Goal: Information Seeking & Learning: Find specific fact

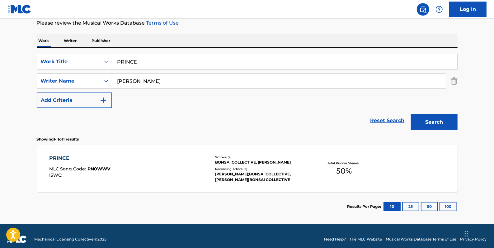
scroll to position [85, 0]
drag, startPoint x: 170, startPoint y: 61, endPoint x: 116, endPoint y: 59, distance: 54.2
click at [116, 59] on input "PRINCE" at bounding box center [284, 61] width 345 height 15
paste input "REVOLVE"
type input "REVOLVE"
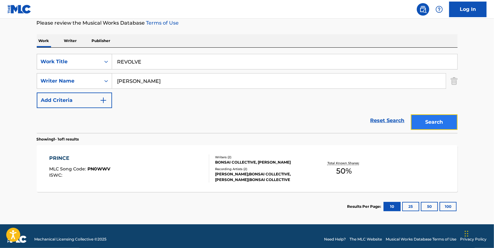
click at [427, 118] on button "Search" at bounding box center [434, 122] width 47 height 16
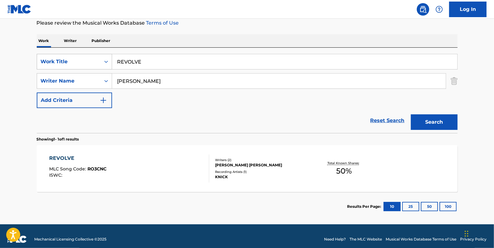
drag, startPoint x: 149, startPoint y: 60, endPoint x: 110, endPoint y: 62, distance: 38.9
click at [110, 62] on div "SearchWithCriteria8d72ac01-2371-49d0-a4c8-fb42d6120e9e Work Title REVOLVE" at bounding box center [247, 62] width 421 height 16
paste input "SAVIOR"
type input "SAVIOR"
click at [423, 120] on button "Search" at bounding box center [434, 122] width 47 height 16
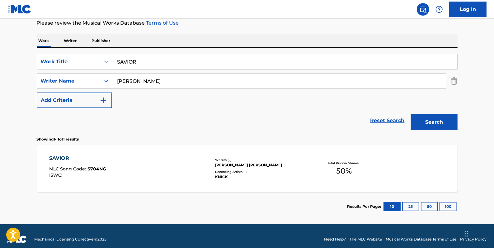
drag, startPoint x: 145, startPoint y: 61, endPoint x: 114, endPoint y: 59, distance: 31.2
click at [114, 59] on input "SAVIOR" at bounding box center [284, 61] width 345 height 15
paste input "BLUFF"
type input "BLUFF"
click at [430, 120] on button "Search" at bounding box center [434, 122] width 47 height 16
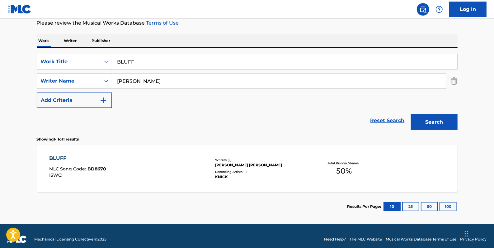
drag, startPoint x: 151, startPoint y: 61, endPoint x: 98, endPoint y: 59, distance: 53.6
click at [98, 59] on div "SearchWithCriteria8d72ac01-2371-49d0-a4c8-fb42d6120e9e Work Title BLUFF" at bounding box center [247, 62] width 421 height 16
paste input "AWAKEN"
type input "AWAKEN"
click at [442, 122] on button "Search" at bounding box center [434, 122] width 47 height 16
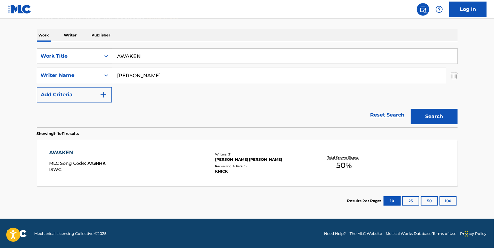
scroll to position [90, 0]
drag, startPoint x: 155, startPoint y: 57, endPoint x: 95, endPoint y: 49, distance: 60.6
click at [95, 49] on div "SearchWithCriteria8d72ac01-2371-49d0-a4c8-fb42d6120e9e Work Title AWAKEN" at bounding box center [247, 56] width 421 height 16
paste input "ALL BLACK"
type input "ALL BLACK"
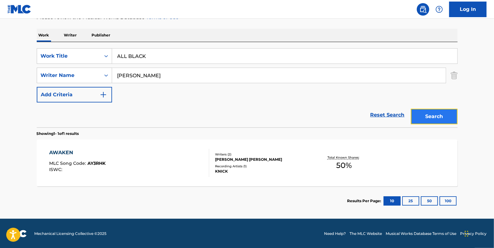
click at [430, 110] on button "Search" at bounding box center [434, 117] width 47 height 16
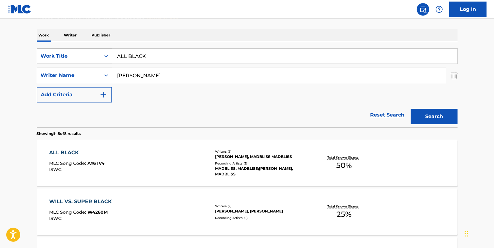
drag, startPoint x: 146, startPoint y: 55, endPoint x: 106, endPoint y: 56, distance: 39.5
click at [106, 56] on div "SearchWithCriteria8d72ac01-2371-49d0-a4c8-fb42d6120e9e Work Title ALL BLACK" at bounding box center [247, 56] width 421 height 16
paste input "IDLE"
type input "IDLE"
click at [430, 118] on button "Search" at bounding box center [434, 117] width 47 height 16
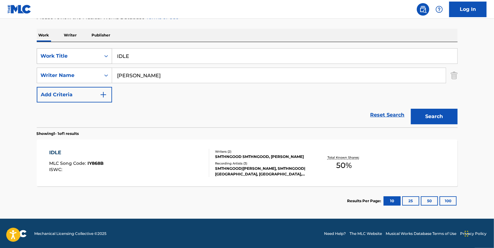
drag, startPoint x: 147, startPoint y: 54, endPoint x: 107, endPoint y: 52, distance: 40.2
click at [107, 52] on div "SearchWithCriteria8d72ac01-2371-49d0-a4c8-fb42d6120e9e Work Title IDLE" at bounding box center [247, 56] width 421 height 16
paste input "EMPIRE"
type input "EMPIRE"
click at [445, 115] on button "Search" at bounding box center [434, 117] width 47 height 16
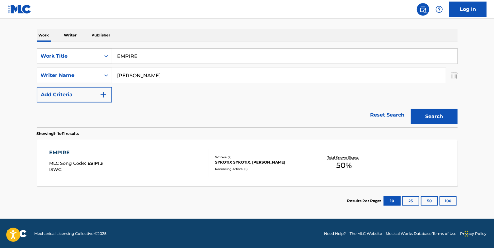
drag, startPoint x: 153, startPoint y: 53, endPoint x: 196, endPoint y: 59, distance: 43.7
click at [111, 55] on div "SearchWithCriteria8d72ac01-2371-49d0-a4c8-fb42d6120e9e Work Title EMPIRE" at bounding box center [247, 56] width 421 height 16
click at [217, 58] on input "EMPIRE" at bounding box center [284, 56] width 345 height 15
click at [182, 53] on input "EMPIRE" at bounding box center [284, 56] width 345 height 15
drag, startPoint x: 141, startPoint y: 54, endPoint x: 112, endPoint y: 54, distance: 28.9
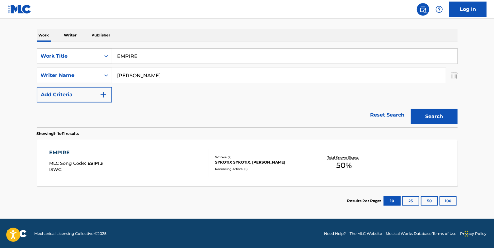
click at [112, 54] on input "EMPIRE" at bounding box center [284, 56] width 345 height 15
paste input "MT PYRE"
type input "MT PYRE"
click at [441, 111] on button "Search" at bounding box center [434, 117] width 47 height 16
drag, startPoint x: 152, startPoint y: 57, endPoint x: 104, endPoint y: 56, distance: 47.9
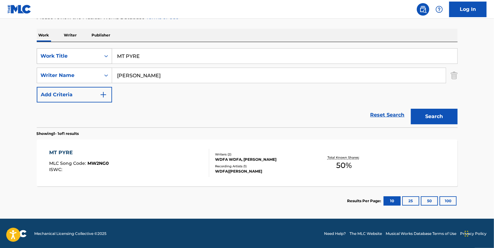
click at [104, 56] on div "SearchWithCriteria8d72ac01-2371-49d0-a4c8-fb42d6120e9e Work Title MT PYRE" at bounding box center [247, 56] width 421 height 16
paste input "SCARLET"
type input "SCARLET"
click at [429, 119] on button "Search" at bounding box center [434, 117] width 47 height 16
drag, startPoint x: 148, startPoint y: 57, endPoint x: 115, endPoint y: 52, distance: 33.3
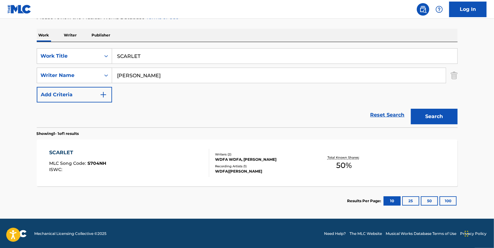
click at [115, 52] on input "SCARLET" at bounding box center [284, 56] width 345 height 15
paste input "PLASMA"
type input "PLASMA"
click at [430, 112] on button "Search" at bounding box center [434, 117] width 47 height 16
click at [383, 112] on link "Reset Search" at bounding box center [387, 115] width 40 height 14
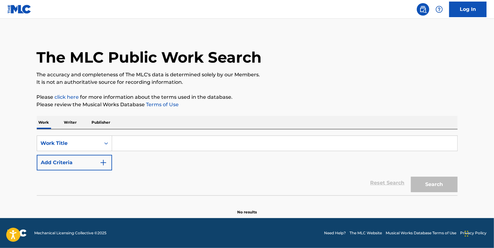
scroll to position [0, 0]
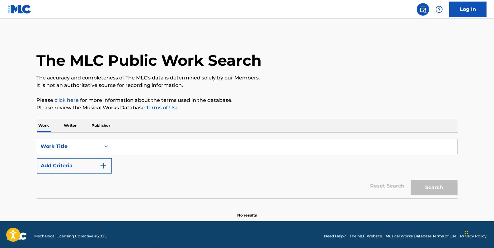
paste input "RED CAR SYNDROME"
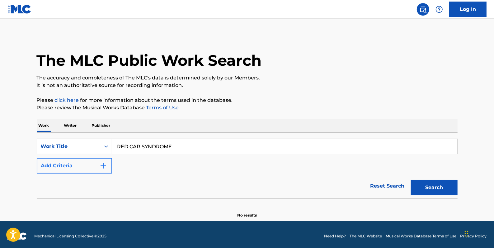
type input "RED CAR SYNDROME"
click at [84, 164] on button "Add Criteria" at bounding box center [74, 166] width 75 height 16
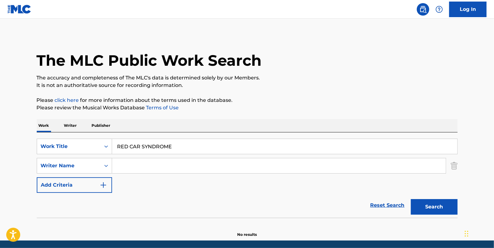
click at [138, 164] on input "Search Form" at bounding box center [279, 165] width 334 height 15
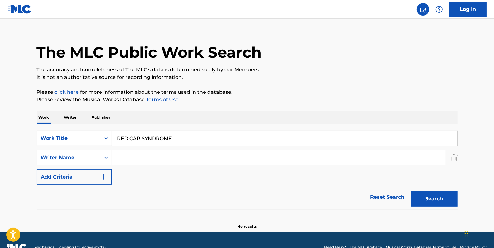
scroll to position [22, 0]
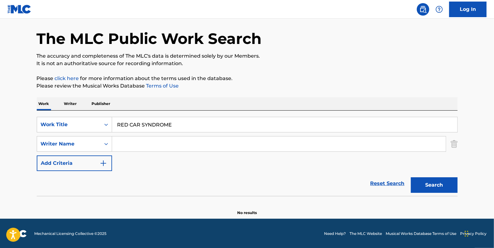
paste input "Lazlo"
click at [426, 180] on button "Search" at bounding box center [434, 185] width 47 height 16
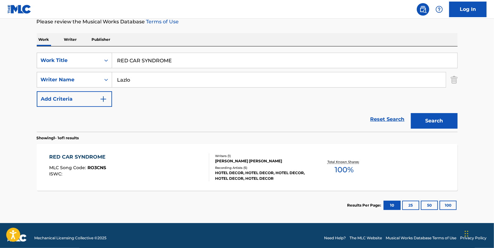
scroll to position [90, 0]
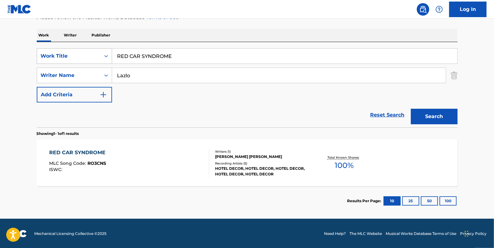
drag, startPoint x: 182, startPoint y: 55, endPoint x: 106, endPoint y: 56, distance: 75.3
click at [106, 56] on div "SearchWithCriteria8d72ac01-2371-49d0-a4c8-fb42d6120e9e Work Title RED CAR SYNDR…" at bounding box center [247, 56] width 421 height 16
click at [122, 74] on input "Lazlo" at bounding box center [279, 75] width 334 height 15
type input "[PERSON_NAME]"
click at [423, 114] on button "Search" at bounding box center [434, 117] width 47 height 16
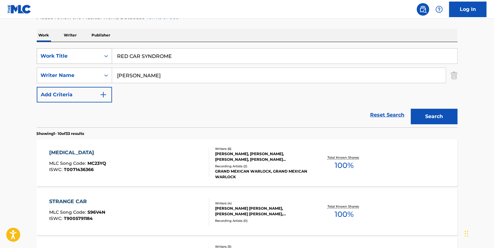
drag, startPoint x: 182, startPoint y: 57, endPoint x: 107, endPoint y: 58, distance: 75.0
click at [107, 58] on div "SearchWithCriteria8d72ac01-2371-49d0-a4c8-fb42d6120e9e Work Title RED CAR SYNDR…" at bounding box center [247, 56] width 421 height 16
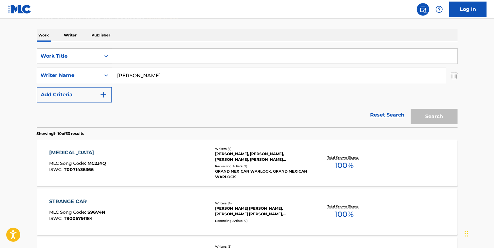
paste input "WITCHES VAMPIRES"
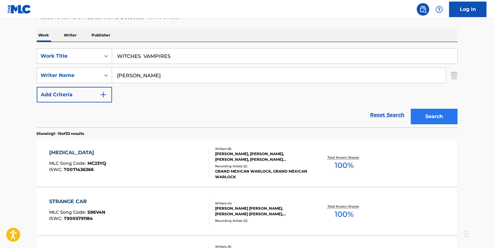
type input "WITCHES VAMPIRES"
click at [433, 115] on button "Search" at bounding box center [434, 117] width 47 height 16
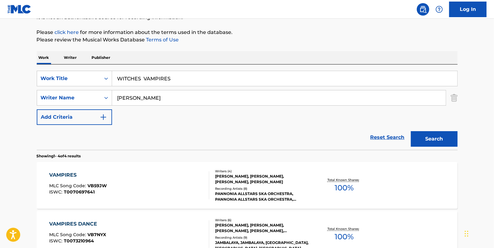
scroll to position [34, 0]
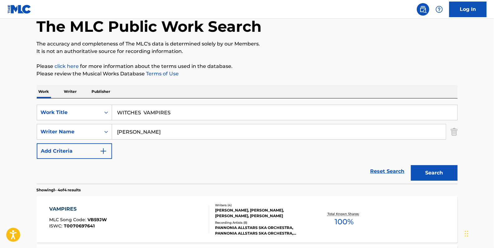
click at [125, 131] on input "[PERSON_NAME]" at bounding box center [279, 131] width 334 height 15
type input "Lazlo"
click at [427, 171] on button "Search" at bounding box center [434, 173] width 47 height 16
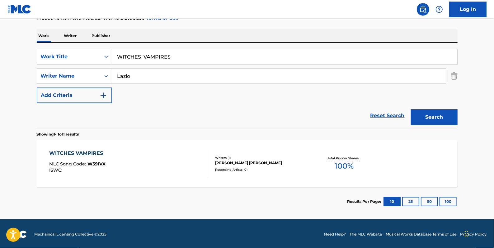
scroll to position [90, 0]
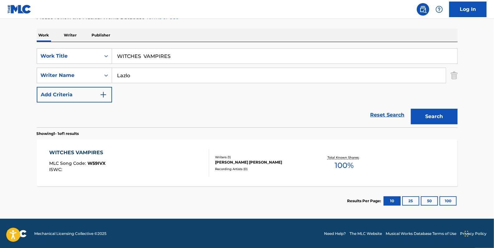
click at [143, 165] on div "WITCHES VAMPIRES MLC Song Code : W59IVX ISWC :" at bounding box center [129, 163] width 160 height 28
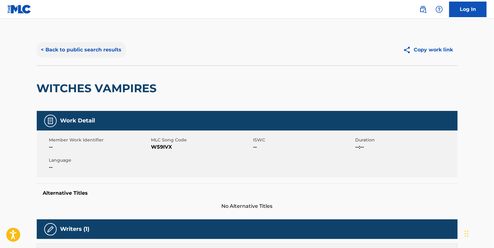
click at [100, 49] on button "< Back to public search results" at bounding box center [81, 50] width 89 height 16
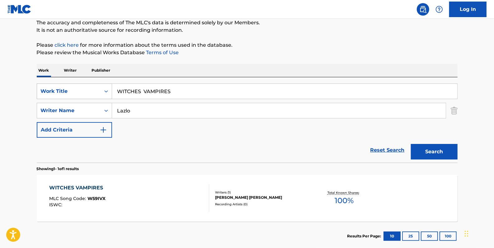
drag, startPoint x: 186, startPoint y: 91, endPoint x: 101, endPoint y: 87, distance: 84.7
click at [101, 87] on div "SearchWithCriteria8d72ac01-2371-49d0-a4c8-fb42d6120e9e Work Title WITCHES VAMPI…" at bounding box center [247, 91] width 421 height 16
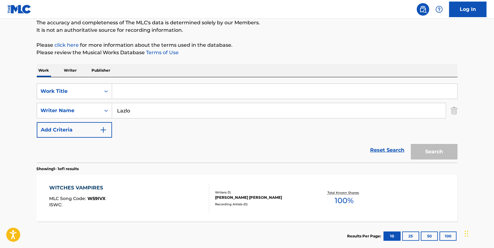
paste input "1996"
type input "1996"
click at [437, 153] on button "Search" at bounding box center [434, 152] width 47 height 16
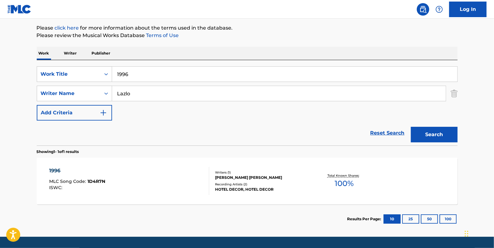
scroll to position [90, 0]
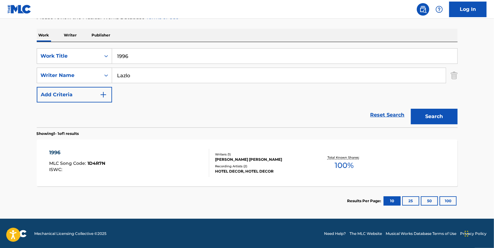
drag, startPoint x: 134, startPoint y: 57, endPoint x: 114, endPoint y: 57, distance: 19.3
click at [114, 57] on input "1996" at bounding box center [284, 56] width 345 height 15
paste input "I M NOT LAUGHING"
type input "I M NOT LAUGHING"
click at [430, 115] on button "Search" at bounding box center [434, 117] width 47 height 16
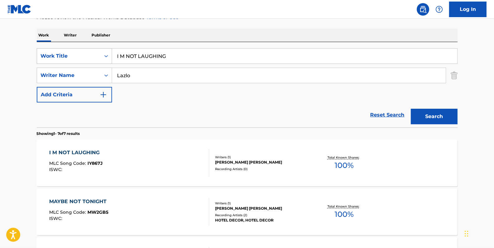
drag, startPoint x: 187, startPoint y: 58, endPoint x: 90, endPoint y: 55, distance: 97.8
click at [90, 55] on div "SearchWithCriteria8d72ac01-2371-49d0-a4c8-fb42d6120e9e Work Title I M NOT LAUGH…" at bounding box center [247, 56] width 421 height 16
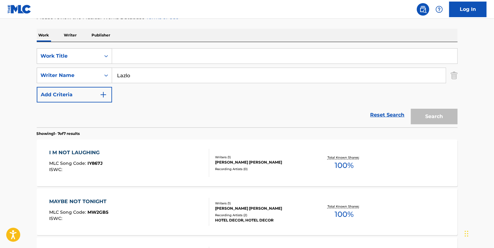
paste input "FLOAT PLANE INTERLUDE"
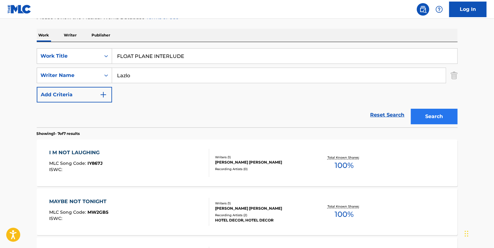
type input "FLOAT PLANE INTERLUDE"
click at [436, 116] on button "Search" at bounding box center [434, 117] width 47 height 16
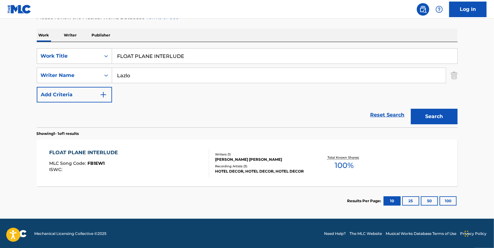
drag, startPoint x: 194, startPoint y: 56, endPoint x: 116, endPoint y: 52, distance: 78.0
click at [116, 52] on input "FLOAT PLANE INTERLUDE" at bounding box center [284, 56] width 345 height 15
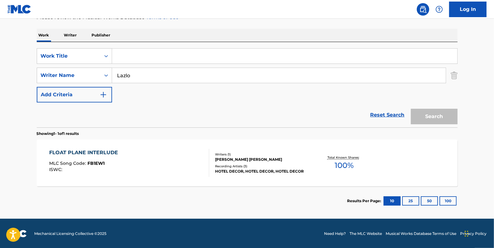
paste input "A SONG FOR MY BROTHER"
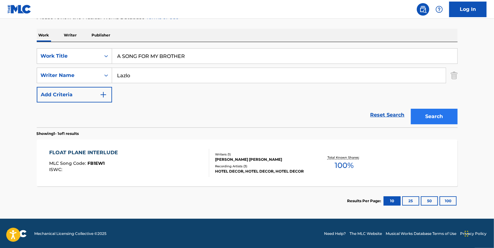
type input "A SONG FOR MY BROTHER"
click at [426, 114] on button "Search" at bounding box center [434, 117] width 47 height 16
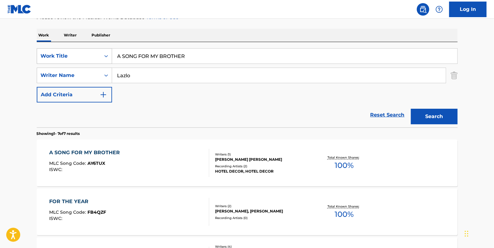
drag, startPoint x: 209, startPoint y: 54, endPoint x: 86, endPoint y: 50, distance: 123.0
click at [86, 50] on div "SearchWithCriteria8d72ac01-2371-49d0-a4c8-fb42d6120e9e Work Title A SONG FOR MY…" at bounding box center [247, 56] width 421 height 16
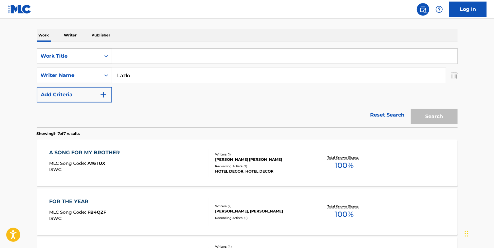
paste input "WEREWOLVES"
type input "WEREWOLVES"
click at [435, 115] on button "Search" at bounding box center [434, 117] width 47 height 16
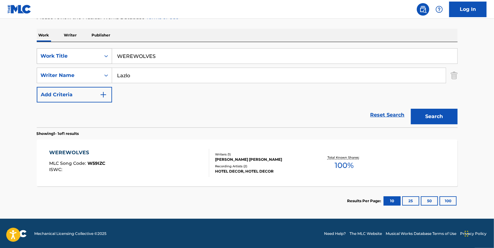
drag, startPoint x: 164, startPoint y: 59, endPoint x: 109, endPoint y: 52, distance: 55.5
click at [109, 52] on div "SearchWithCriteria8d72ac01-2371-49d0-a4c8-fb42d6120e9e Work Title WEREWOLVES" at bounding box center [247, 56] width 421 height 16
paste input "TAROT CARDS"
type input "TAROT CARDS"
click at [435, 114] on button "Search" at bounding box center [434, 117] width 47 height 16
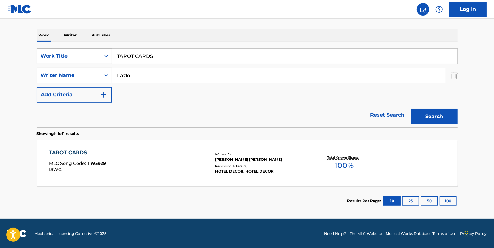
drag, startPoint x: 167, startPoint y: 53, endPoint x: 108, endPoint y: 49, distance: 59.0
click at [107, 49] on div "SearchWithCriteria8d72ac01-2371-49d0-a4c8-fb42d6120e9e Work Title TAROT CARDS" at bounding box center [247, 56] width 421 height 16
paste input "GRAND THEFT AUTO"
type input "GRAND THEFT AUTO"
click at [433, 115] on button "Search" at bounding box center [434, 117] width 47 height 16
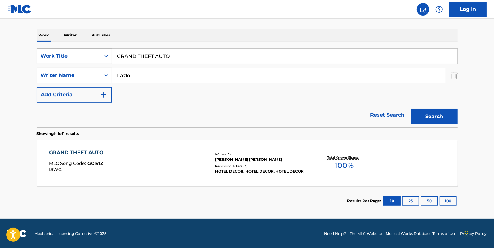
drag, startPoint x: 179, startPoint y: 54, endPoint x: 101, endPoint y: 55, distance: 77.5
click at [101, 55] on div "SearchWithCriteria8d72ac01-2371-49d0-a4c8-fb42d6120e9e Work Title GRAND THEFT A…" at bounding box center [247, 56] width 421 height 16
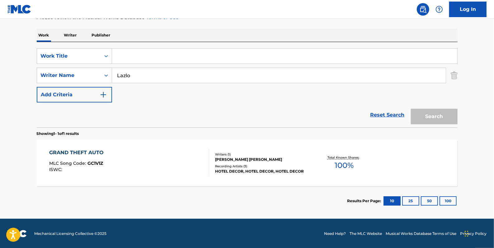
paste input "ALL THE RAGE"
type input "ALL THE RAGE"
click at [426, 115] on button "Search" at bounding box center [434, 117] width 47 height 16
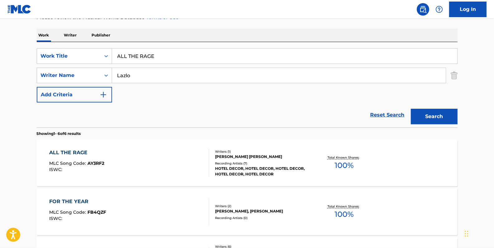
drag, startPoint x: 161, startPoint y: 58, endPoint x: 115, endPoint y: 54, distance: 46.6
click at [115, 54] on input "ALL THE RAGE" at bounding box center [284, 56] width 345 height 15
paste input "I CAN T EVEN REMEMBER"
type input "I CAN T EVEN REMEMBER"
click at [426, 113] on button "Search" at bounding box center [434, 117] width 47 height 16
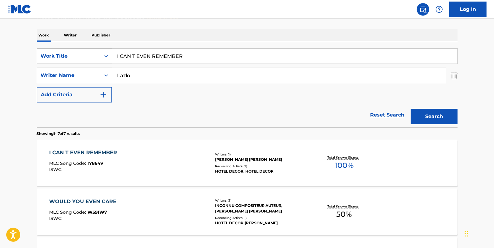
drag, startPoint x: 191, startPoint y: 55, endPoint x: 111, endPoint y: 53, distance: 79.4
click at [111, 53] on div "SearchWithCriteria8d72ac01-2371-49d0-a4c8-fb42d6120e9e Work Title I CAN T EVEN …" at bounding box center [247, 56] width 421 height 16
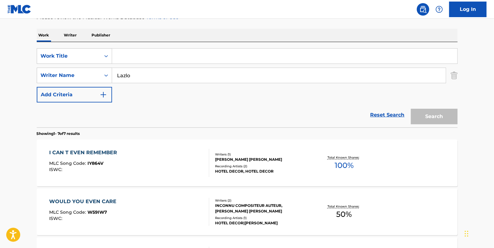
paste input "MAYBE NOT TONIGHT"
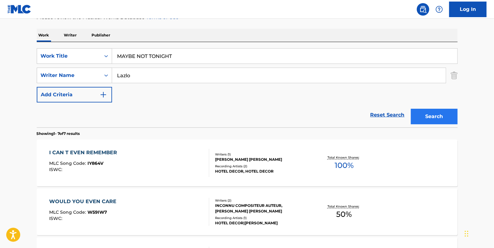
type input "MAYBE NOT TONIGHT"
click at [440, 114] on button "Search" at bounding box center [434, 117] width 47 height 16
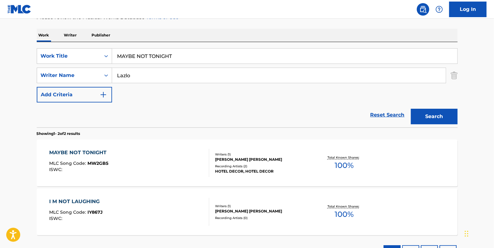
click at [169, 152] on div "MAYBE NOT TONIGHT MLC Song Code : MW2GB5 ISWC :" at bounding box center [129, 163] width 160 height 28
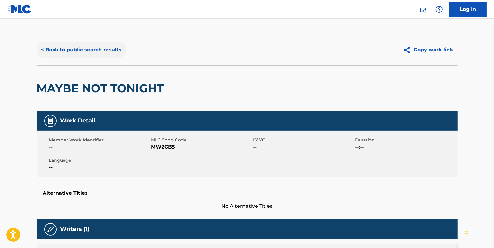
click at [113, 50] on button "< Back to public search results" at bounding box center [81, 50] width 89 height 16
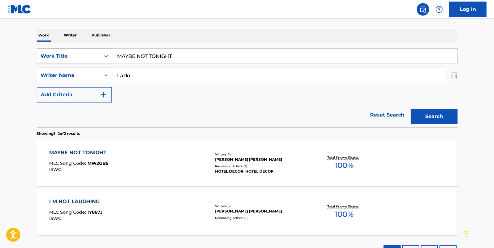
drag, startPoint x: 190, startPoint y: 56, endPoint x: 102, endPoint y: 55, distance: 88.1
click at [102, 55] on div "SearchWithCriteria8d72ac01-2371-49d0-a4c8-fb42d6120e9e Work Title MAYBE NOT TON…" at bounding box center [247, 56] width 421 height 16
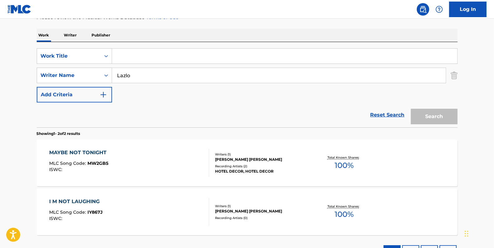
paste input "PULLING TEETH"
type input "PULLING TEETH"
click at [430, 113] on button "Search" at bounding box center [434, 117] width 47 height 16
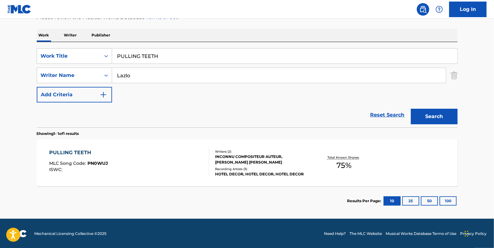
drag, startPoint x: 167, startPoint y: 54, endPoint x: 113, endPoint y: 55, distance: 53.9
click at [113, 55] on input "PULLING TEETH" at bounding box center [284, 56] width 345 height 15
paste input "SUNFLOWER"
type input "SUNFLOWER"
click at [442, 111] on button "Search" at bounding box center [434, 117] width 47 height 16
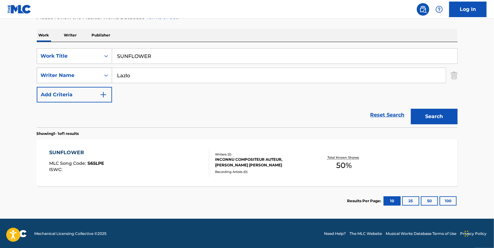
drag, startPoint x: 115, startPoint y: 76, endPoint x: 103, endPoint y: 78, distance: 12.9
click at [103, 78] on div "SearchWithCriteriab18a5ddf-bc6e-4247-ac88-c033a8e4c61e Writer Name [PERSON_NAME]" at bounding box center [247, 76] width 421 height 16
click at [428, 115] on button "Search" at bounding box center [434, 117] width 47 height 16
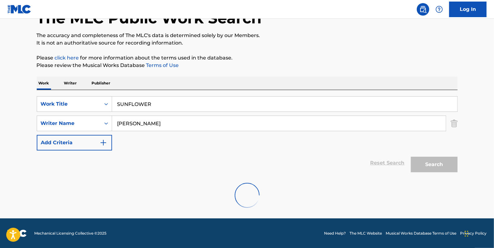
scroll to position [22, 0]
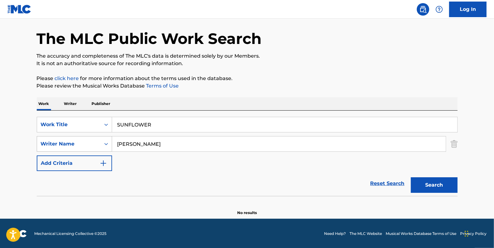
drag, startPoint x: 142, startPoint y: 148, endPoint x: 106, endPoint y: 147, distance: 35.2
click at [103, 145] on div "SearchWithCriteriab18a5ddf-bc6e-4247-ac88-c033a8e4c61e Writer Name [PERSON_NAME]" at bounding box center [247, 144] width 421 height 16
type input "Lazlo"
drag, startPoint x: 385, startPoint y: 179, endPoint x: 337, endPoint y: 175, distance: 48.4
click at [385, 179] on link "Reset Search" at bounding box center [387, 183] width 40 height 14
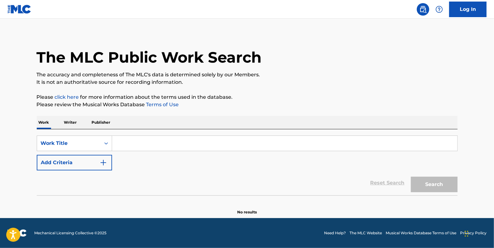
scroll to position [0, 0]
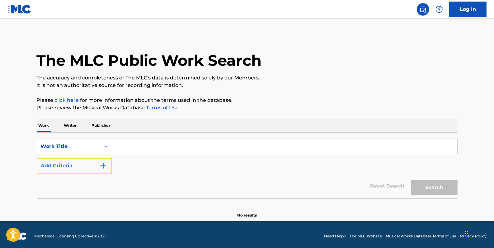
click at [76, 167] on button "Add Criteria" at bounding box center [74, 166] width 75 height 16
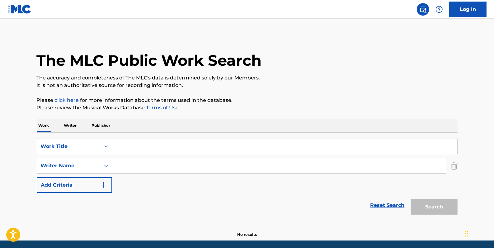
paste input "[PERSON_NAME] [PERSON_NAME]"
type input "[PERSON_NAME] [PERSON_NAME]"
paste input "THE SUMMIT"
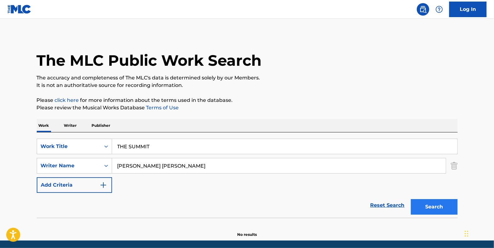
type input "THE SUMMIT"
click at [426, 204] on button "Search" at bounding box center [434, 207] width 47 height 16
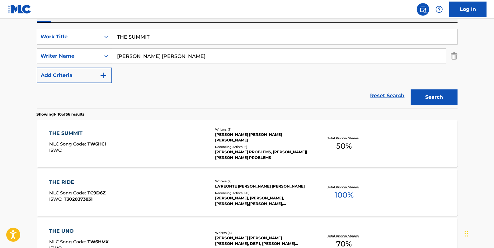
scroll to position [113, 0]
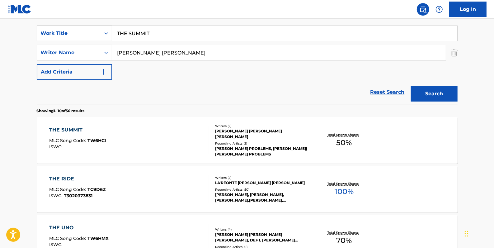
drag, startPoint x: 156, startPoint y: 32, endPoint x: 109, endPoint y: 30, distance: 47.1
click at [109, 30] on div "SearchWithCriteria8d72ac01-2371-49d0-a4c8-fb42d6120e9e Work Title THE SUMMIT" at bounding box center [247, 34] width 421 height 16
paste input "IDGAMF"
type input "IDGAMF"
click at [438, 90] on button "Search" at bounding box center [434, 94] width 47 height 16
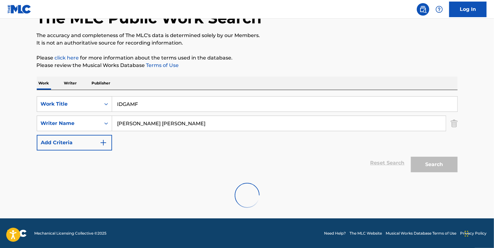
scroll to position [90, 0]
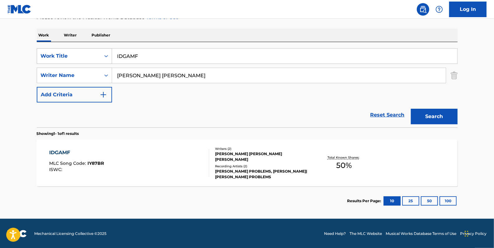
drag, startPoint x: 146, startPoint y: 53, endPoint x: 111, endPoint y: 52, distance: 34.9
click at [111, 52] on div "SearchWithCriteria8d72ac01-2371-49d0-a4c8-fb42d6120e9e Work Title IDGAMF" at bounding box center [247, 56] width 421 height 16
paste input "MASSIVE"
type input "MASSIVE"
click at [432, 115] on button "Search" at bounding box center [434, 117] width 47 height 16
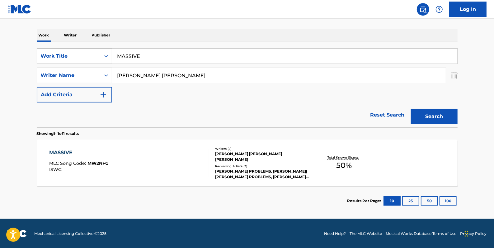
drag, startPoint x: 170, startPoint y: 56, endPoint x: 93, endPoint y: 54, distance: 77.5
click at [93, 54] on div "SearchWithCriteria8d72ac01-2371-49d0-a4c8-fb42d6120e9e Work Title MASSIVE" at bounding box center [247, 56] width 421 height 16
paste input "WAR PAINT"
type input "WAR PAINT"
click at [430, 114] on button "Search" at bounding box center [434, 117] width 47 height 16
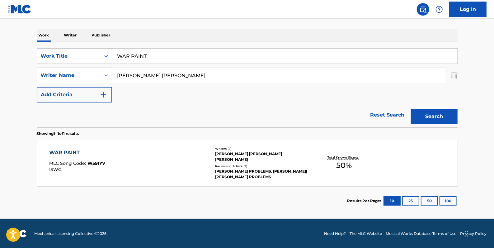
drag, startPoint x: 155, startPoint y: 57, endPoint x: 115, endPoint y: 52, distance: 41.0
click at [115, 52] on input "WAR PAINT" at bounding box center [284, 56] width 345 height 15
paste input "LONG DAYS AND LONG NIGHTS"
type input "LONG DAYS AND LONG NIGHTS"
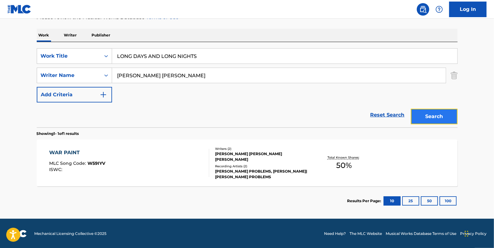
click at [436, 114] on button "Search" at bounding box center [434, 117] width 47 height 16
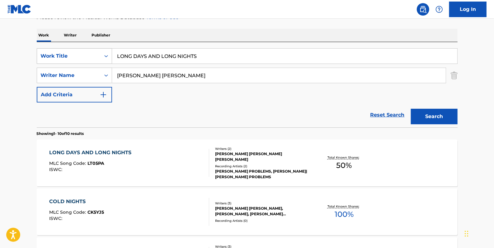
drag, startPoint x: 212, startPoint y: 54, endPoint x: 106, endPoint y: 50, distance: 106.2
click at [106, 50] on div "SearchWithCriteria8d72ac01-2371-49d0-a4c8-fb42d6120e9e Work Title LONG DAYS AND…" at bounding box center [247, 56] width 421 height 16
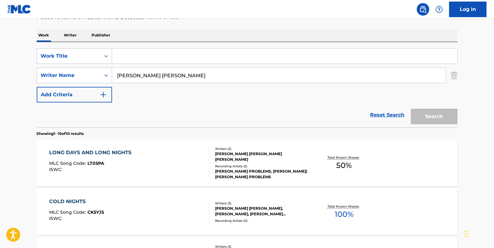
paste input "IN THE AIR"
type input "IN THE AIR"
click at [430, 116] on button "Search" at bounding box center [434, 117] width 47 height 16
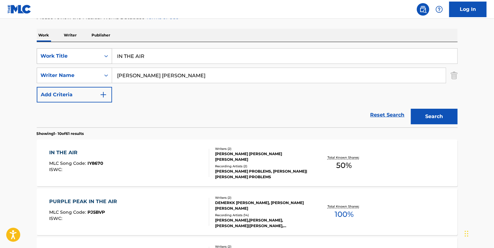
drag, startPoint x: 146, startPoint y: 54, endPoint x: 108, endPoint y: 53, distance: 38.0
click at [109, 54] on div "SearchWithCriteria8d72ac01-2371-49d0-a4c8-fb42d6120e9e Work Title IN THE AIR" at bounding box center [247, 56] width 421 height 16
paste input "JAZZ CIGARETTE"
type input "JAZZ CIGARETTE"
drag, startPoint x: 433, startPoint y: 118, endPoint x: 430, endPoint y: 115, distance: 3.7
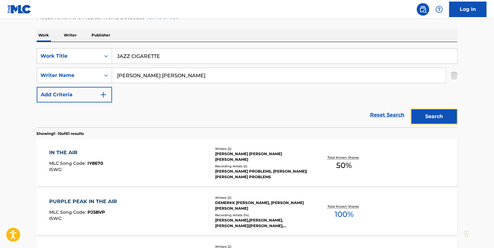
click at [433, 118] on button "Search" at bounding box center [434, 117] width 47 height 16
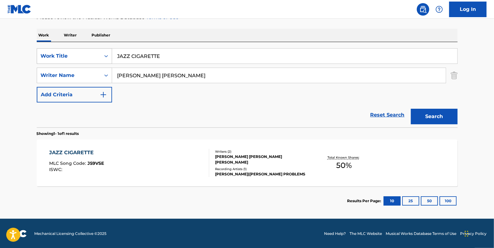
drag, startPoint x: 172, startPoint y: 54, endPoint x: 94, endPoint y: 57, distance: 78.8
click at [94, 57] on div "SearchWithCriteria8d72ac01-2371-49d0-a4c8-fb42d6120e9e Work Title JAZZ CIGARETTE" at bounding box center [247, 56] width 421 height 16
paste input "THE TABLE"
type input "THE TABLE"
click at [437, 114] on button "Search" at bounding box center [434, 117] width 47 height 16
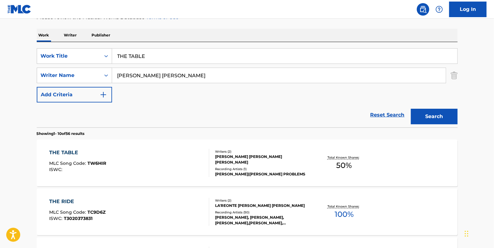
drag, startPoint x: 176, startPoint y: 72, endPoint x: 115, endPoint y: 74, distance: 60.7
click at [115, 74] on input "[PERSON_NAME] [PERSON_NAME]" at bounding box center [279, 75] width 334 height 15
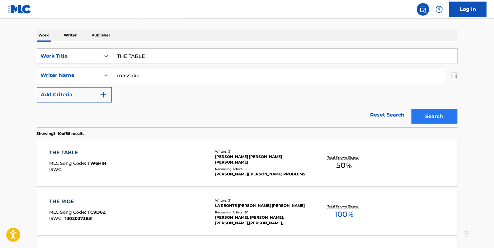
click at [430, 113] on button "Search" at bounding box center [434, 117] width 47 height 16
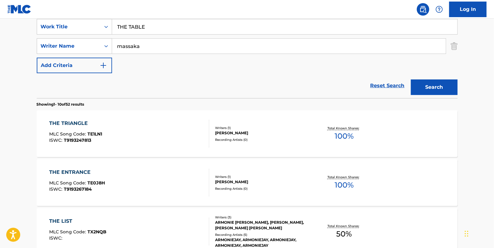
scroll to position [119, 0]
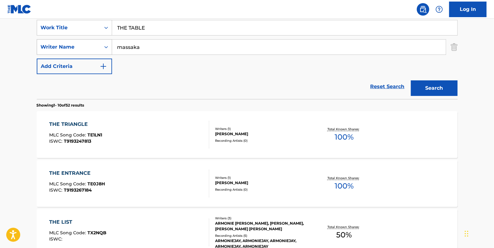
drag, startPoint x: 149, startPoint y: 46, endPoint x: 95, endPoint y: 45, distance: 54.8
click at [95, 45] on div "SearchWithCriteriab18a5ddf-bc6e-4247-ac88-c033a8e4c61e Writer Name massaka" at bounding box center [247, 47] width 421 height 16
type input "[PERSON_NAME]"
click at [437, 91] on button "Search" at bounding box center [434, 88] width 47 height 16
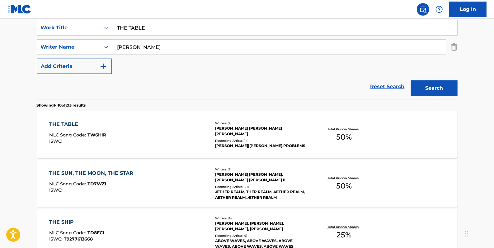
drag, startPoint x: 152, startPoint y: 28, endPoint x: 113, endPoint y: 23, distance: 39.6
click at [113, 23] on input "THE TABLE" at bounding box center [284, 27] width 345 height 15
paste input "FICKLE FAITH"
type input "FICKLE FAITH"
click at [430, 88] on button "Search" at bounding box center [434, 88] width 47 height 16
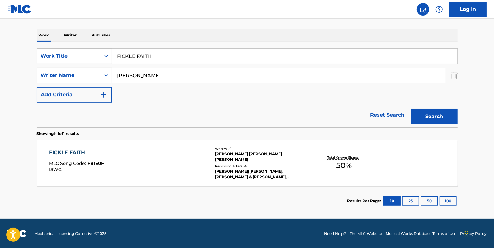
scroll to position [6, 0]
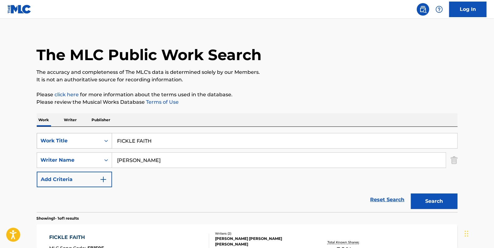
drag, startPoint x: 170, startPoint y: 138, endPoint x: 110, endPoint y: 140, distance: 60.1
click at [110, 140] on div "SearchWithCriteria8d72ac01-2371-49d0-a4c8-fb42d6120e9e Work Title FICKLE FAITH" at bounding box center [247, 141] width 421 height 16
paste input "LOOK AT [GEOGRAPHIC_DATA]"
type input "LOOK AT [GEOGRAPHIC_DATA]"
click at [436, 199] on button "Search" at bounding box center [434, 201] width 47 height 16
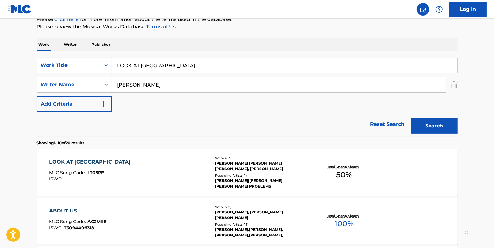
scroll to position [90, 0]
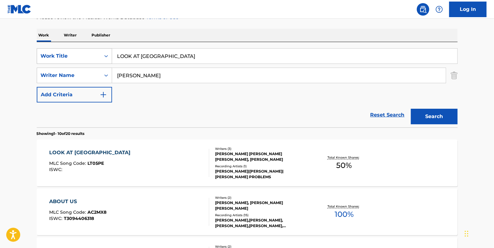
drag, startPoint x: 155, startPoint y: 56, endPoint x: 102, endPoint y: 53, distance: 53.7
click at [102, 53] on div "SearchWithCriteria8d72ac01-2371-49d0-a4c8-fb42d6120e9e Work Title LOOK AT US" at bounding box center [247, 56] width 421 height 16
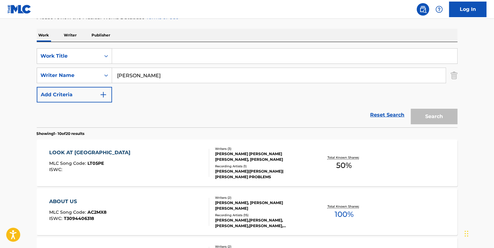
paste input "THE PROBLEM"
type input "THE PROBLEM"
click at [427, 114] on button "Search" at bounding box center [434, 117] width 47 height 16
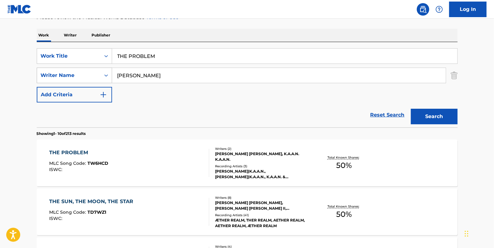
drag, startPoint x: 126, startPoint y: 74, endPoint x: 108, endPoint y: 76, distance: 18.1
click at [108, 75] on div "SearchWithCriteriab18a5ddf-bc6e-4247-ac88-c033a8e4c61e Writer Name [PERSON_NAME]" at bounding box center [247, 76] width 421 height 16
drag, startPoint x: 146, startPoint y: 76, endPoint x: 109, endPoint y: 76, distance: 37.0
click at [109, 76] on div "SearchWithCriteriab18a5ddf-bc6e-4247-ac88-c033a8e4c61e Writer Name [PERSON_NAME]" at bounding box center [247, 76] width 421 height 16
click at [437, 115] on button "Search" at bounding box center [434, 117] width 47 height 16
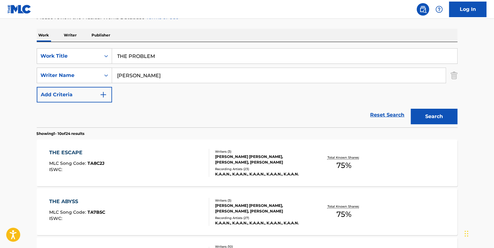
drag, startPoint x: 145, startPoint y: 73, endPoint x: 115, endPoint y: 73, distance: 29.9
click at [115, 73] on input "[PERSON_NAME]" at bounding box center [279, 75] width 334 height 15
type input "[PERSON_NAME]"
click at [426, 118] on button "Search" at bounding box center [434, 117] width 47 height 16
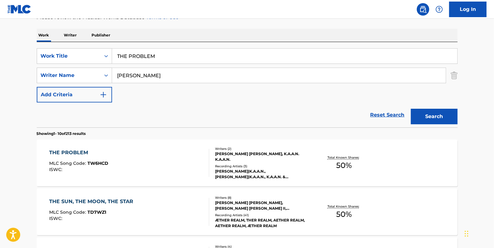
drag, startPoint x: 165, startPoint y: 54, endPoint x: 138, endPoint y: 55, distance: 26.8
click at [114, 55] on input "THE PROBLEM" at bounding box center [284, 56] width 345 height 15
click at [167, 54] on input "THE PROBLEM" at bounding box center [284, 56] width 345 height 15
drag, startPoint x: 167, startPoint y: 54, endPoint x: 105, endPoint y: 55, distance: 62.6
click at [105, 55] on div "SearchWithCriteria8d72ac01-2371-49d0-a4c8-fb42d6120e9e Work Title THE PROBLEM" at bounding box center [247, 56] width 421 height 16
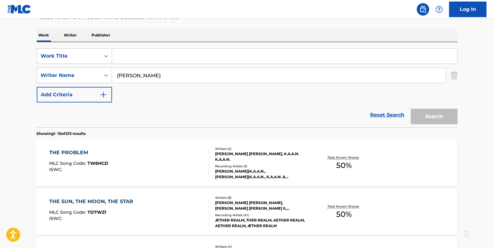
paste input "FOR THE LOW"
type input "FOR THE LOW"
click at [430, 117] on button "Search" at bounding box center [434, 117] width 47 height 16
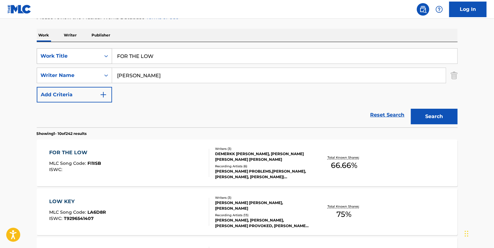
drag, startPoint x: 164, startPoint y: 53, endPoint x: 94, endPoint y: 50, distance: 70.1
click at [94, 50] on div "SearchWithCriteria8d72ac01-2371-49d0-a4c8-fb42d6120e9e Work Title FOR THE LOW" at bounding box center [247, 56] width 421 height 16
paste input "DOLLAR AND A DREAM"
type input "DOLLAR AND A DREAM"
click at [437, 112] on button "Search" at bounding box center [434, 117] width 47 height 16
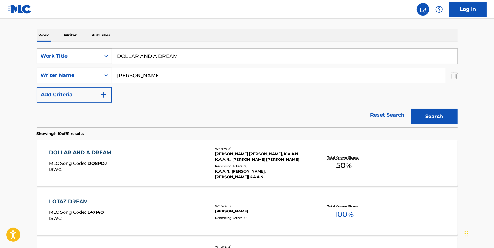
drag, startPoint x: 183, startPoint y: 54, endPoint x: 108, endPoint y: 50, distance: 75.1
click at [108, 50] on div "SearchWithCriteria8d72ac01-2371-49d0-a4c8-fb42d6120e9e Work Title DOLLAR AND A …" at bounding box center [247, 56] width 421 height 16
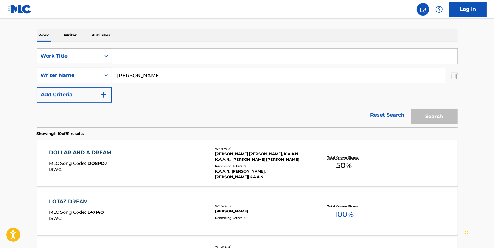
paste input "TRANSFORMER"
type input "TRANSFORMER"
drag, startPoint x: 140, startPoint y: 76, endPoint x: 112, endPoint y: 73, distance: 28.4
click at [112, 73] on input "[PERSON_NAME]" at bounding box center [279, 75] width 334 height 15
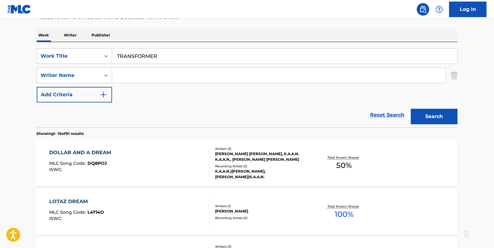
paste input "Brytavious [PERSON_NAME] Chamber"
type input "Brytavious [PERSON_NAME]"
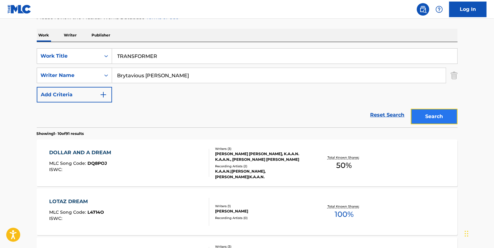
click at [442, 115] on button "Search" at bounding box center [434, 117] width 47 height 16
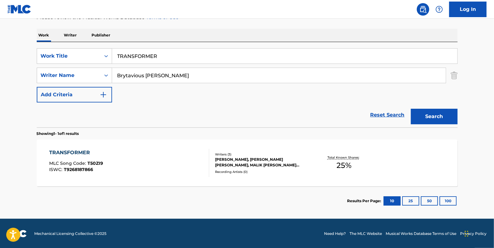
click at [147, 157] on div "TRANSFORMER MLC Song Code : T50ZI9 ISWC : T9268187866" at bounding box center [129, 163] width 160 height 28
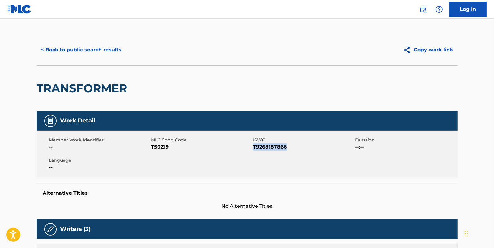
drag, startPoint x: 293, startPoint y: 146, endPoint x: 253, endPoint y: 146, distance: 39.8
click at [253, 146] on span "T9268187866" at bounding box center [303, 146] width 101 height 7
drag, startPoint x: 253, startPoint y: 146, endPoint x: 258, endPoint y: 149, distance: 5.3
copy span "T9268187866"
click at [96, 48] on button "< Back to public search results" at bounding box center [81, 50] width 89 height 16
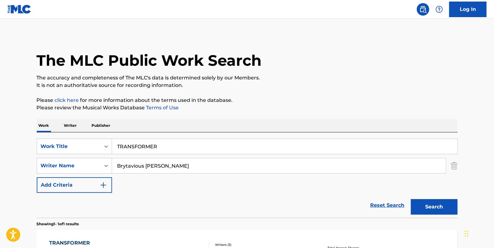
scroll to position [55, 0]
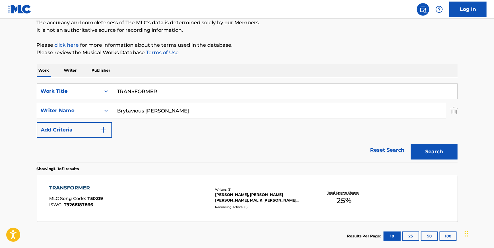
click at [392, 147] on link "Reset Search" at bounding box center [387, 150] width 40 height 14
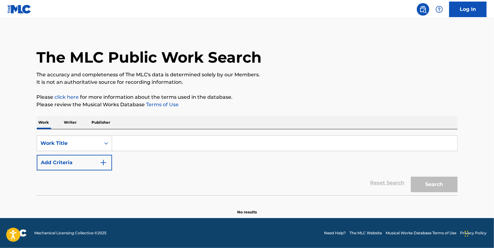
scroll to position [0, 0]
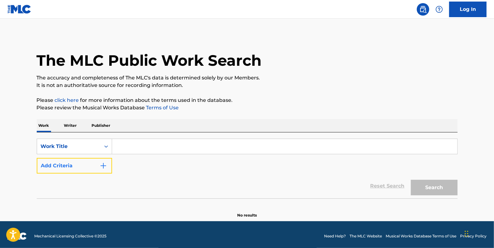
click at [77, 168] on button "Add Criteria" at bounding box center [74, 166] width 75 height 16
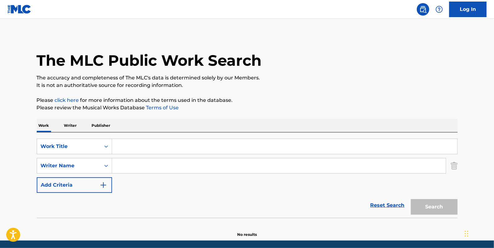
paste input "[PERSON_NAME]"
type input "[PERSON_NAME]"
paste input "PURPLE VIBES"
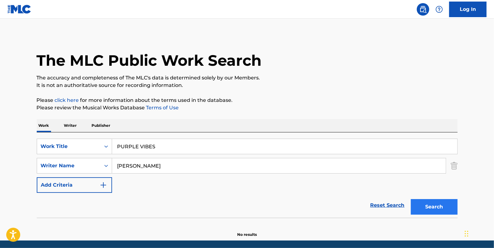
type input "PURPLE VIBES"
click at [429, 206] on button "Search" at bounding box center [434, 207] width 47 height 16
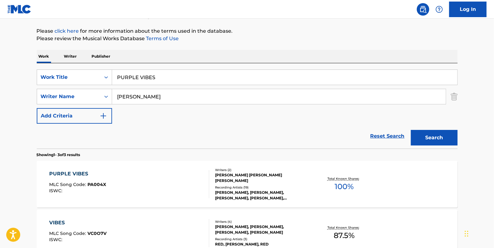
scroll to position [85, 0]
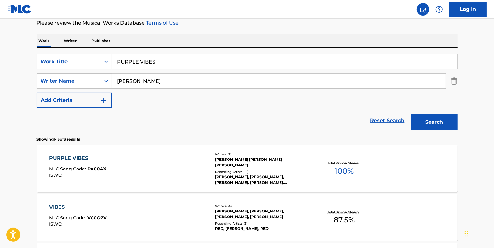
click at [163, 163] on div "PURPLE VIBES MLC Song Code : PA004X ISWC :" at bounding box center [129, 168] width 160 height 28
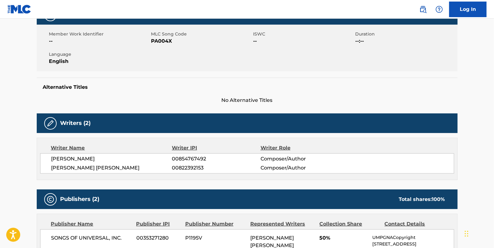
scroll to position [113, 0]
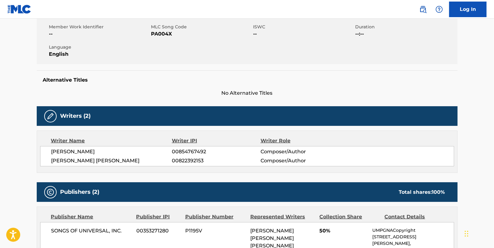
drag, startPoint x: 124, startPoint y: 152, endPoint x: 51, endPoint y: 153, distance: 72.5
click at [51, 153] on span "[PERSON_NAME]" at bounding box center [111, 151] width 121 height 7
copy span "[PERSON_NAME]"
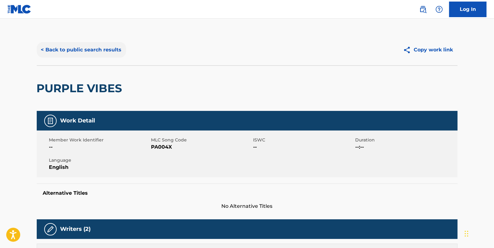
click at [111, 47] on button "< Back to public search results" at bounding box center [81, 50] width 89 height 16
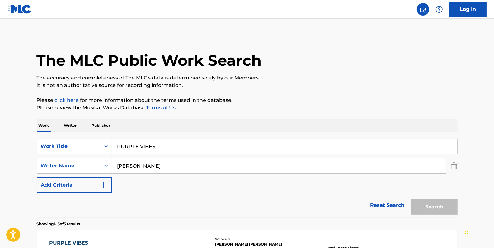
scroll to position [85, 0]
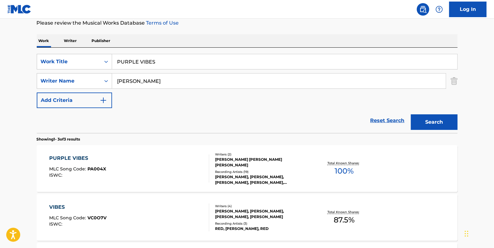
drag, startPoint x: 179, startPoint y: 62, endPoint x: 114, endPoint y: 56, distance: 65.6
click at [114, 56] on input "PURPLE VIBES" at bounding box center [284, 61] width 345 height 15
paste input "[PERSON_NAME]"
type input "[PERSON_NAME]"
drag, startPoint x: 186, startPoint y: 80, endPoint x: 112, endPoint y: 78, distance: 73.5
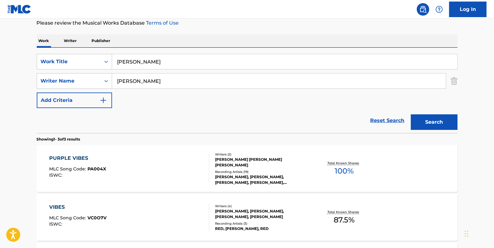
click at [112, 78] on input "[PERSON_NAME]" at bounding box center [279, 80] width 334 height 15
paste input "[PERSON_NAME]"
type input "[PERSON_NAME]"
click at [429, 122] on button "Search" at bounding box center [434, 122] width 47 height 16
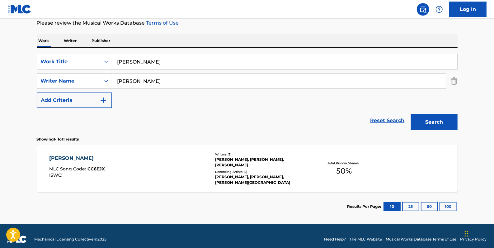
drag, startPoint x: 151, startPoint y: 58, endPoint x: 113, endPoint y: 58, distance: 38.3
click at [112, 58] on input "[PERSON_NAME]" at bounding box center [284, 61] width 345 height 15
drag, startPoint x: 387, startPoint y: 118, endPoint x: 356, endPoint y: 106, distance: 32.9
click at [387, 118] on link "Reset Search" at bounding box center [387, 121] width 40 height 14
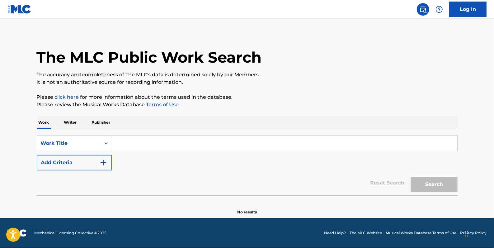
scroll to position [0, 0]
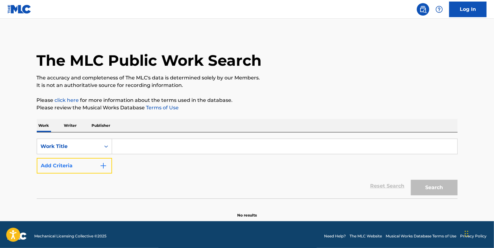
click at [77, 164] on button "Add Criteria" at bounding box center [74, 166] width 75 height 16
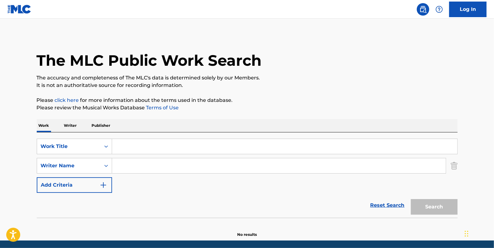
paste input "[PERSON_NAME] [PERSON_NAME]"
type input "[PERSON_NAME] [PERSON_NAME]"
paste input "POP MY SHIT"
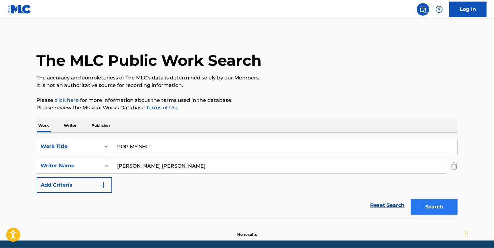
type input "POP MY SHIT"
click at [428, 209] on button "Search" at bounding box center [434, 207] width 47 height 16
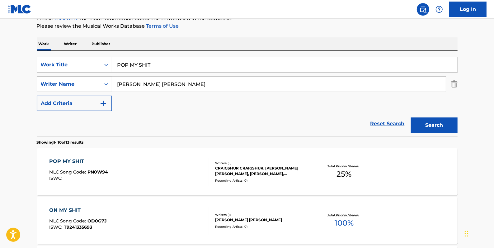
scroll to position [85, 0]
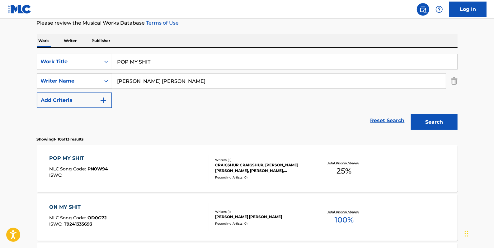
drag, startPoint x: 184, startPoint y: 80, endPoint x: 88, endPoint y: 78, distance: 95.9
click at [92, 81] on div "SearchWithCriteriab18a5ddf-bc6e-4247-ac88-c033a8e4c61e Writer Name [PERSON_NAME…" at bounding box center [247, 81] width 421 height 16
click at [430, 122] on button "Search" at bounding box center [434, 122] width 47 height 16
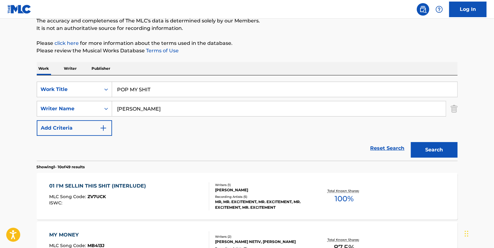
scroll to position [56, 0]
drag, startPoint x: 136, startPoint y: 112, endPoint x: 110, endPoint y: 111, distance: 26.5
click at [110, 111] on div "SearchWithCriteriab18a5ddf-bc6e-4247-ac88-c033a8e4c61e Writer Name [PERSON_NAME]" at bounding box center [247, 109] width 421 height 16
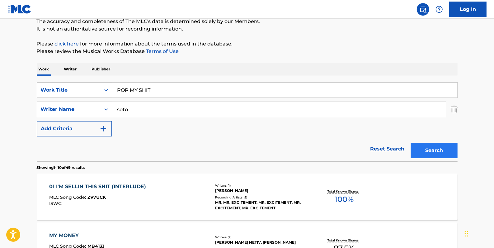
type input "soto"
click at [421, 151] on button "Search" at bounding box center [434, 151] width 47 height 16
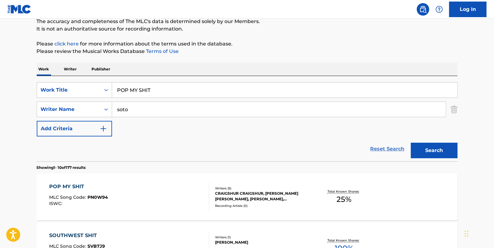
click at [392, 149] on link "Reset Search" at bounding box center [387, 149] width 40 height 14
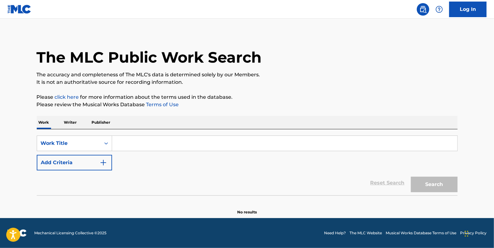
scroll to position [0, 0]
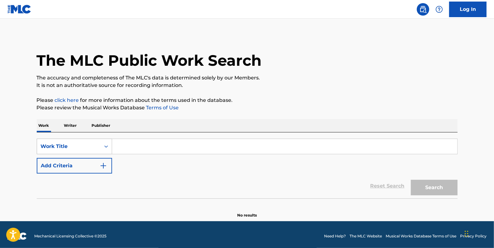
click at [106, 146] on icon "Search Form" at bounding box center [106, 146] width 6 height 6
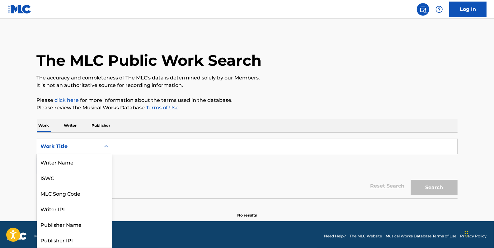
scroll to position [31, 0]
click at [94, 158] on div "MLC Song Code" at bounding box center [74, 162] width 75 height 16
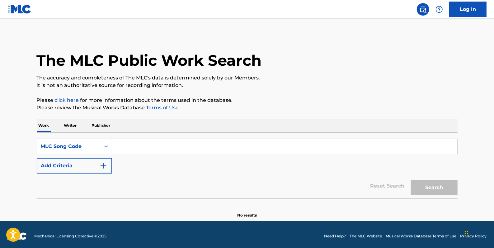
paste input "PN0XD0"
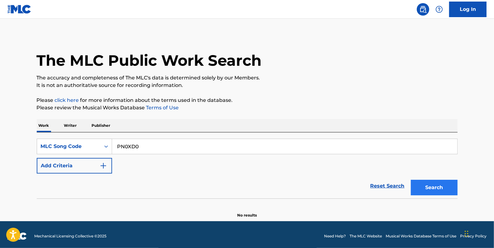
type input "PN0XD0"
click at [430, 186] on button "Search" at bounding box center [434, 188] width 47 height 16
click at [106, 146] on icon "Search Form" at bounding box center [106, 146] width 4 height 2
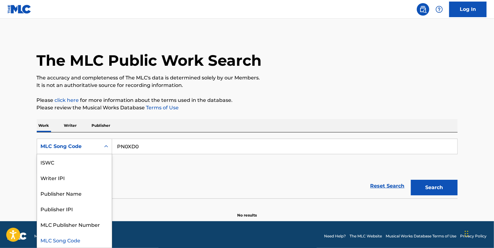
click at [320, 90] on div "The MLC Public Work Search The accuracy and completeness of The MLC's data is d…" at bounding box center [247, 126] width 436 height 184
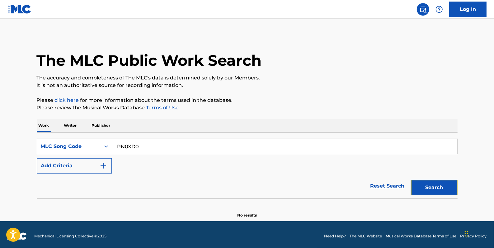
click at [442, 187] on button "Search" at bounding box center [434, 188] width 47 height 16
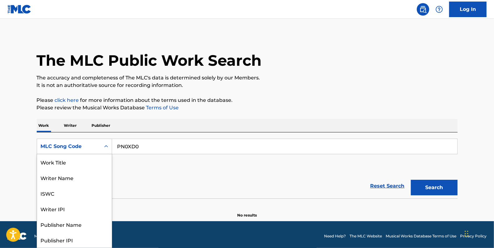
click at [106, 146] on icon "Search Form" at bounding box center [106, 146] width 6 height 6
click at [85, 237] on div "MLC Song Code" at bounding box center [74, 240] width 75 height 16
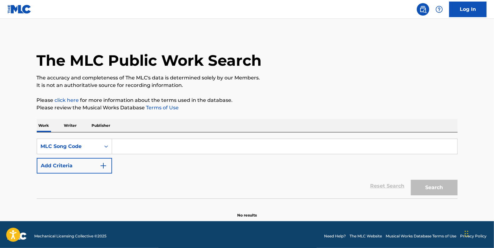
paste input "PN0XD0"
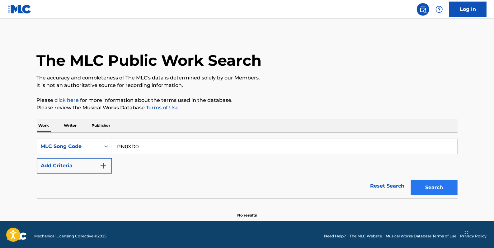
type input "PN0XD0"
click at [429, 183] on button "Search" at bounding box center [434, 188] width 47 height 16
drag, startPoint x: 148, startPoint y: 145, endPoint x: 115, endPoint y: 146, distance: 33.6
click at [114, 146] on input "PN0XD0" at bounding box center [284, 146] width 345 height 15
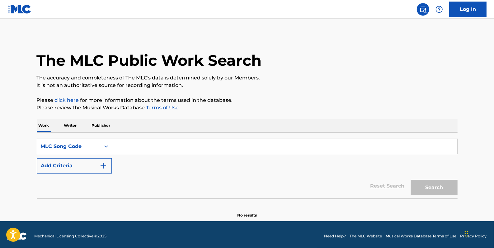
paste input "PN0W94"
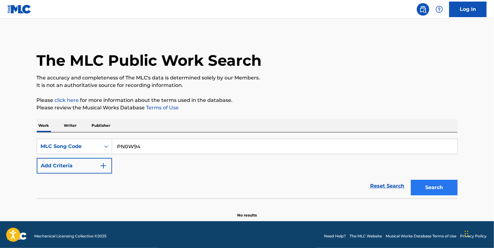
type input "PN0W94"
click at [422, 186] on button "Search" at bounding box center [434, 188] width 47 height 16
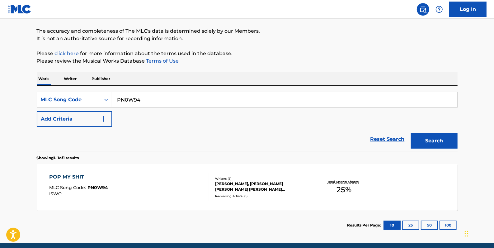
scroll to position [56, 0]
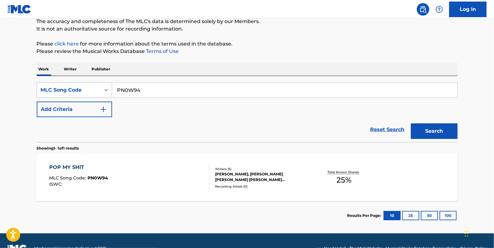
click at [105, 90] on icon "Search Form" at bounding box center [106, 90] width 6 height 6
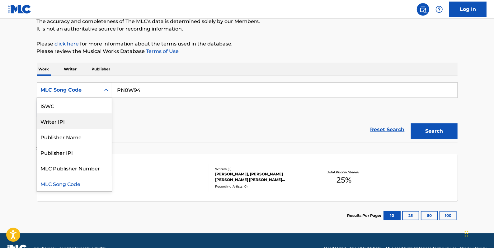
scroll to position [0, 0]
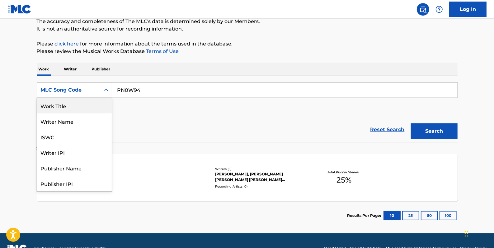
click at [82, 105] on div "Work Title" at bounding box center [74, 106] width 75 height 16
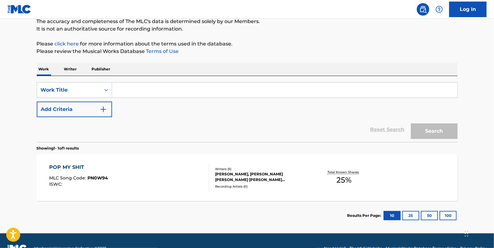
paste input "POV"
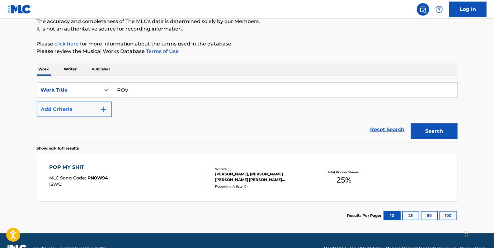
type input "POV"
click at [80, 112] on button "Add Criteria" at bounding box center [74, 109] width 75 height 16
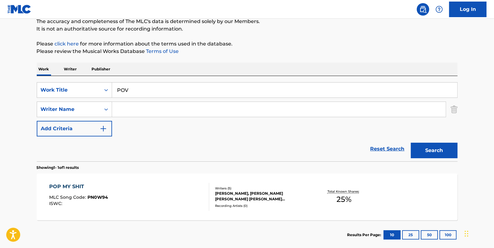
click at [138, 111] on input "Search Form" at bounding box center [279, 109] width 334 height 15
paste input "[PERSON_NAME] [PERSON_NAME]"
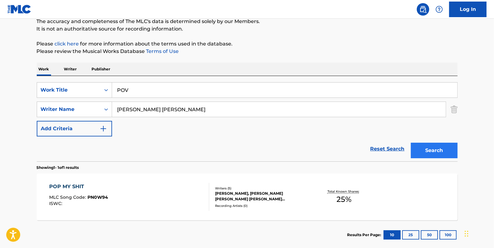
type input "[PERSON_NAME] [PERSON_NAME]"
click at [429, 148] on button "Search" at bounding box center [434, 151] width 47 height 16
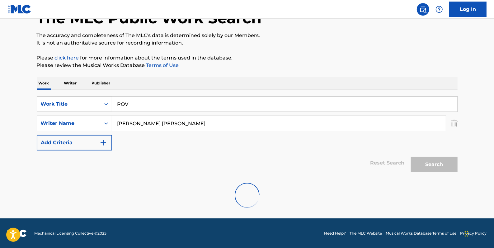
scroll to position [56, 0]
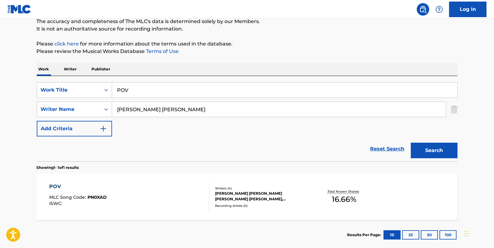
drag, startPoint x: 140, startPoint y: 88, endPoint x: 115, endPoint y: 87, distance: 25.2
click at [115, 87] on input "POV" at bounding box center [284, 89] width 345 height 15
drag, startPoint x: 377, startPoint y: 147, endPoint x: 374, endPoint y: 145, distance: 3.4
click at [377, 146] on link "Reset Search" at bounding box center [387, 149] width 40 height 14
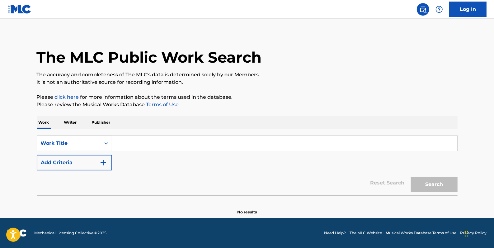
scroll to position [0, 0]
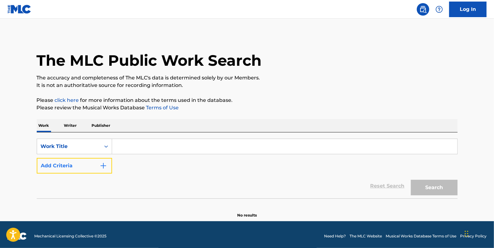
click at [71, 160] on button "Add Criteria" at bounding box center [74, 166] width 75 height 16
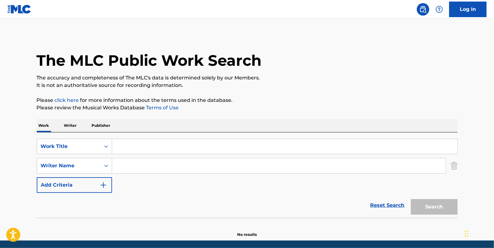
paste input "[PERSON_NAME]"
type input "[PERSON_NAME]"
paste input "TREBAM [PERSON_NAME]"
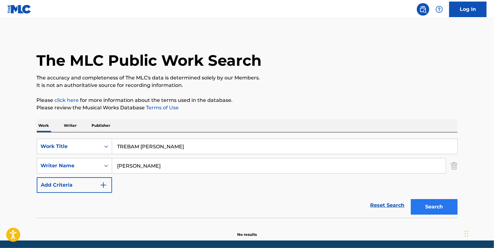
type input "TREBAM [PERSON_NAME]"
click at [425, 201] on button "Search" at bounding box center [434, 207] width 47 height 16
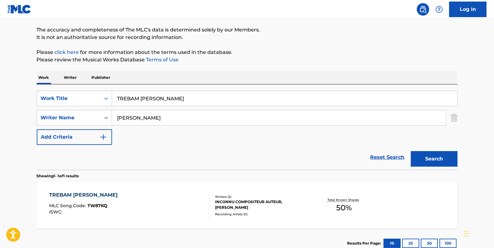
scroll to position [56, 0]
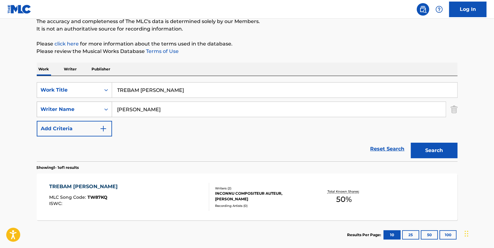
drag, startPoint x: 168, startPoint y: 109, endPoint x: 110, endPoint y: 107, distance: 57.9
click at [110, 107] on div "SearchWithCriteriab18a5ddf-bc6e-4247-ac88-c033a8e4c61e Writer Name [PERSON_NAME]" at bounding box center [247, 109] width 421 height 16
click at [426, 146] on button "Search" at bounding box center [434, 151] width 47 height 16
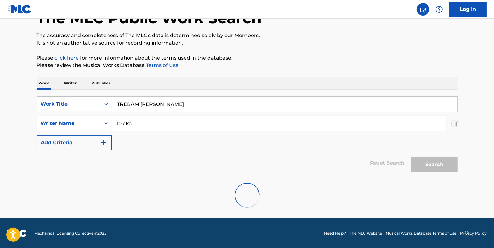
scroll to position [22, 0]
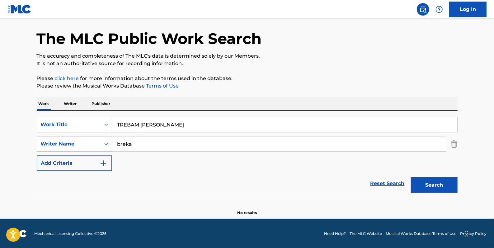
drag, startPoint x: 172, startPoint y: 149, endPoint x: 96, endPoint y: 146, distance: 75.7
click at [96, 146] on div "SearchWithCriteriab18a5ddf-bc6e-4247-ac88-c033a8e4c61e Writer Name breka" at bounding box center [247, 144] width 421 height 16
click at [440, 184] on button "Search" at bounding box center [434, 185] width 47 height 16
drag, startPoint x: 141, startPoint y: 142, endPoint x: 93, endPoint y: 142, distance: 48.2
click at [93, 141] on div "SearchWithCriteriab18a5ddf-bc6e-4247-ac88-c033a8e4c61e Writer Name [PERSON_NAME]" at bounding box center [247, 144] width 421 height 16
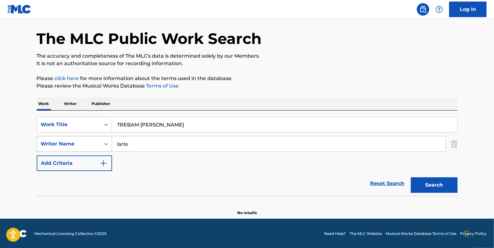
drag, startPoint x: 130, startPoint y: 143, endPoint x: 106, endPoint y: 143, distance: 24.3
click at [106, 143] on div "SearchWithCriteriab18a5ddf-bc6e-4247-ac88-c033a8e4c61e Writer Name [PERSON_NAME]" at bounding box center [247, 144] width 421 height 16
type input "[PERSON_NAME]"
click at [431, 182] on button "Search" at bounding box center [434, 185] width 47 height 16
drag, startPoint x: 170, startPoint y: 121, endPoint x: 102, endPoint y: 120, distance: 67.6
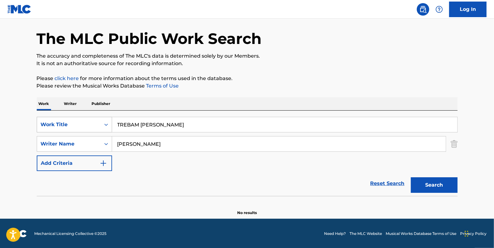
click at [102, 120] on div "SearchWithCriteria8d72ac01-2371-49d0-a4c8-fb42d6120e9e Work Title TREBAM [PERSO…" at bounding box center [247, 125] width 421 height 16
paste input "MONEY HUNGRY"
type input "MONEY HUNGRY"
drag, startPoint x: 139, startPoint y: 145, endPoint x: 112, endPoint y: 143, distance: 26.8
click at [112, 143] on input "[PERSON_NAME]" at bounding box center [279, 143] width 334 height 15
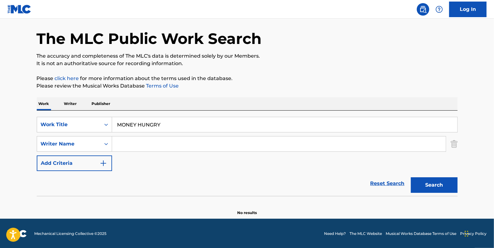
paste input "[PERSON_NAME]"
type input "[PERSON_NAME]"
click at [444, 181] on button "Search" at bounding box center [434, 185] width 47 height 16
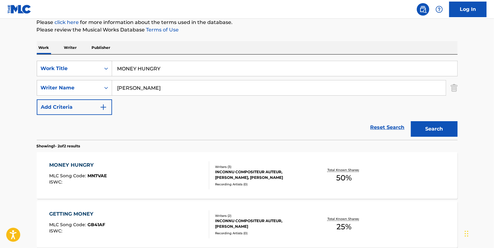
scroll to position [78, 0]
drag, startPoint x: 171, startPoint y: 68, endPoint x: 113, endPoint y: 64, distance: 58.0
click at [113, 64] on input "MONEY HUNGRY" at bounding box center [284, 67] width 345 height 15
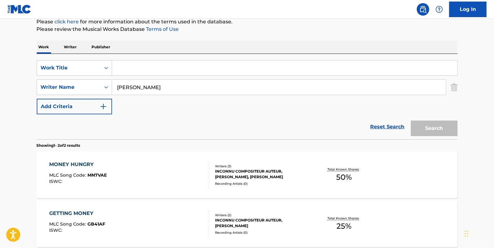
paste input "SRT8 JEEP"
type input "SRT8 JEEP"
drag, startPoint x: 178, startPoint y: 87, endPoint x: 95, endPoint y: 83, distance: 83.2
click at [95, 83] on div "SearchWithCriteriab18a5ddf-bc6e-4247-ac88-c033a8e4c61e Writer Name [PERSON_NAME]" at bounding box center [247, 87] width 421 height 16
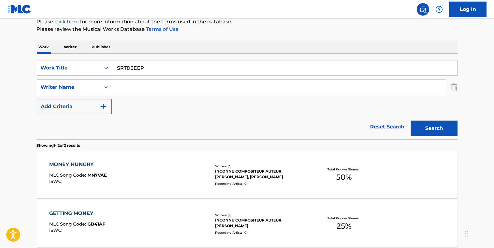
paste input "[PERSON_NAME]"
type input "[PERSON_NAME]"
click at [438, 129] on button "Search" at bounding box center [434, 128] width 47 height 16
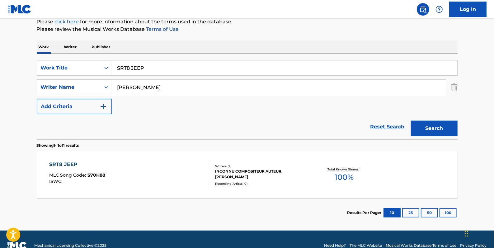
drag, startPoint x: 166, startPoint y: 67, endPoint x: 115, endPoint y: 66, distance: 50.7
click at [115, 66] on input "SRT8 JEEP" at bounding box center [284, 67] width 345 height 15
click at [452, 85] on img "Search Form" at bounding box center [454, 87] width 7 height 16
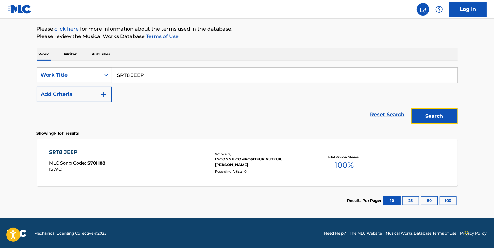
drag, startPoint x: 430, startPoint y: 113, endPoint x: 428, endPoint y: 110, distance: 3.9
click at [429, 110] on button "Search" at bounding box center [434, 116] width 47 height 16
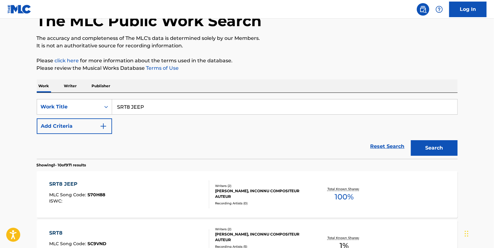
scroll to position [85, 0]
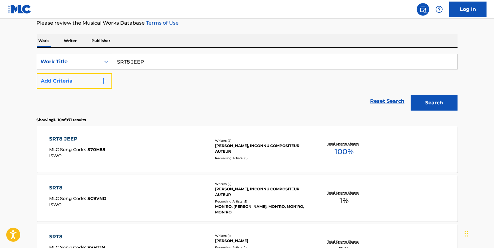
click at [83, 79] on button "Add Criteria" at bounding box center [74, 81] width 75 height 16
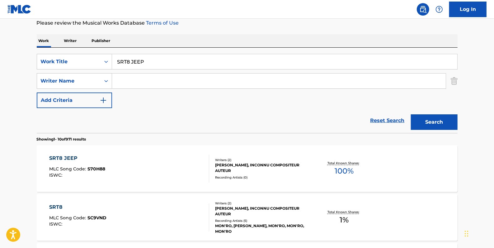
click at [127, 82] on input "Search Form" at bounding box center [279, 80] width 334 height 15
type input "[PERSON_NAME]"
click at [435, 123] on button "Search" at bounding box center [434, 122] width 47 height 16
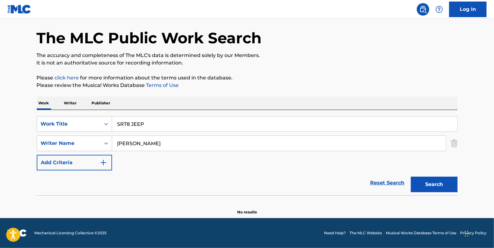
scroll to position [22, 0]
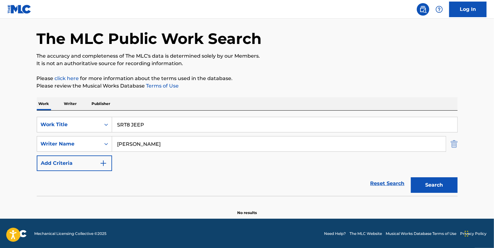
click at [452, 145] on img "Search Form" at bounding box center [454, 144] width 7 height 16
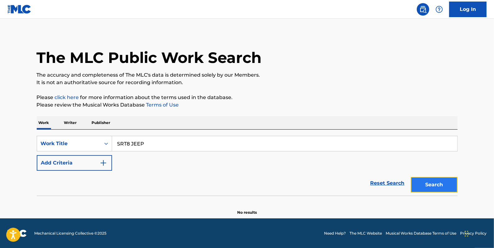
click at [447, 179] on button "Search" at bounding box center [434, 185] width 47 height 16
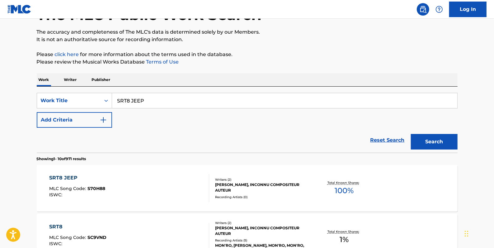
scroll to position [28, 0]
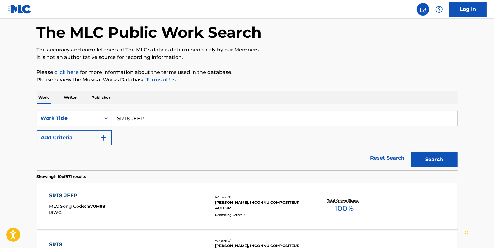
drag, startPoint x: 157, startPoint y: 118, endPoint x: 101, endPoint y: 118, distance: 56.0
click at [101, 118] on div "SearchWithCriteria8d72ac01-2371-49d0-a4c8-fb42d6120e9e Work Title SRT8 JEEP" at bounding box center [247, 119] width 421 height 16
paste input "UP"
type input "UP"
click at [78, 140] on button "Add Criteria" at bounding box center [74, 138] width 75 height 16
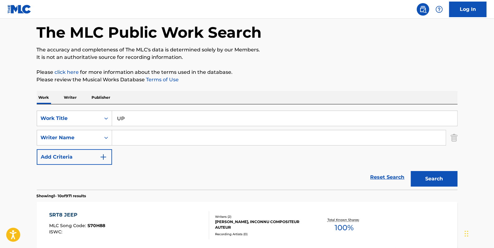
click at [124, 139] on input "Search Form" at bounding box center [279, 137] width 334 height 15
paste input "[PERSON_NAME]"
click at [432, 174] on button "Search" at bounding box center [434, 179] width 47 height 16
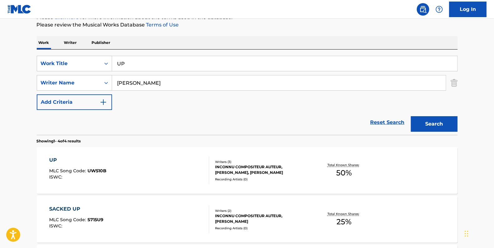
scroll to position [85, 0]
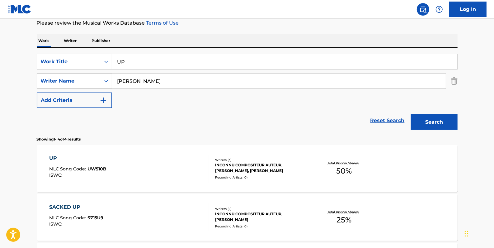
drag, startPoint x: 163, startPoint y: 79, endPoint x: 108, endPoint y: 78, distance: 55.4
click at [108, 78] on div "SearchWithCriteriab18a5ddf-bc6e-4247-ac88-c033a8e4c61e Writer Name [PERSON_NAME]" at bounding box center [247, 81] width 421 height 16
type input "[PERSON_NAME]"
click at [434, 123] on button "Search" at bounding box center [434, 122] width 47 height 16
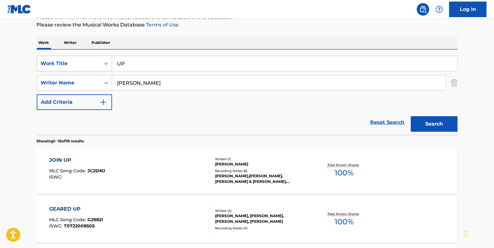
scroll to position [24, 0]
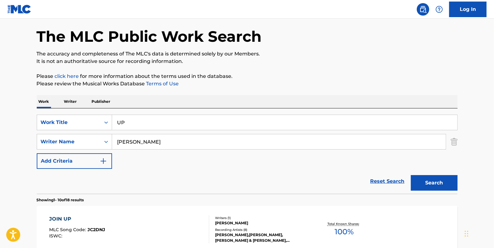
click at [75, 99] on p "Writer" at bounding box center [70, 101] width 16 height 13
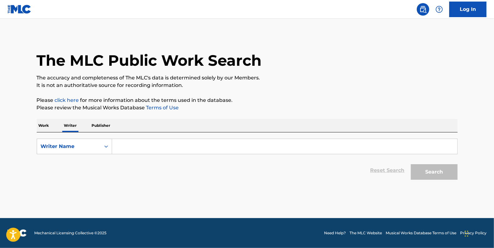
paste input "[PERSON_NAME]"
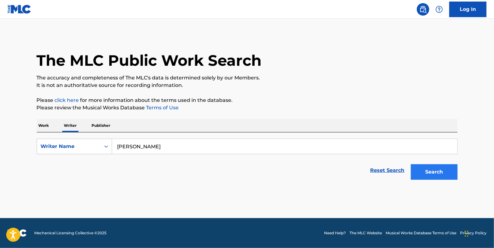
type input "[PERSON_NAME]"
click at [430, 170] on button "Search" at bounding box center [434, 172] width 47 height 16
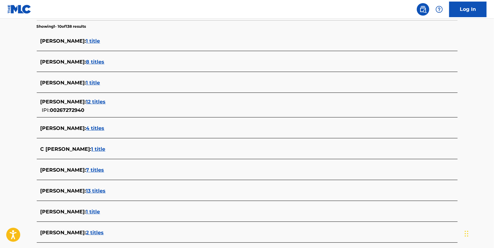
scroll to position [170, 0]
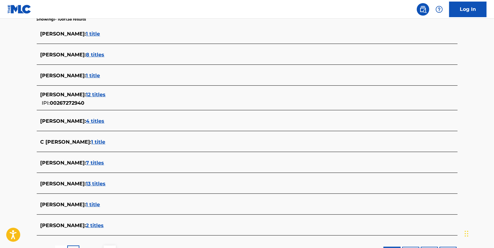
click at [100, 224] on span "2 titles" at bounding box center [95, 225] width 18 height 6
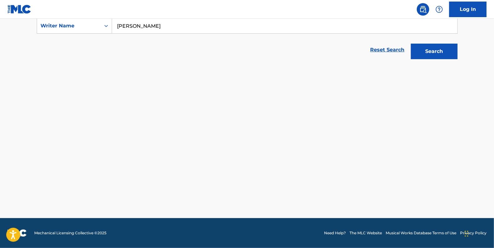
scroll to position [120, 0]
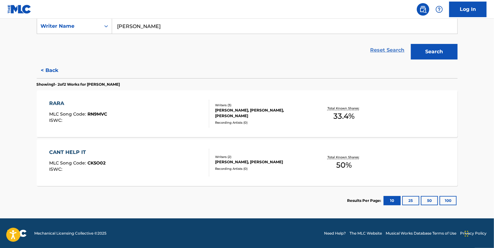
click at [377, 51] on link "Reset Search" at bounding box center [387, 50] width 40 height 14
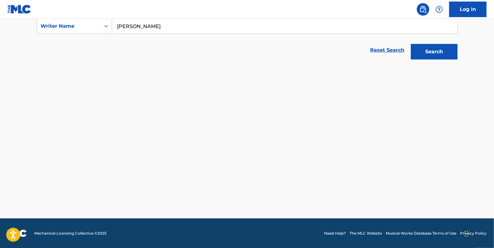
scroll to position [0, 0]
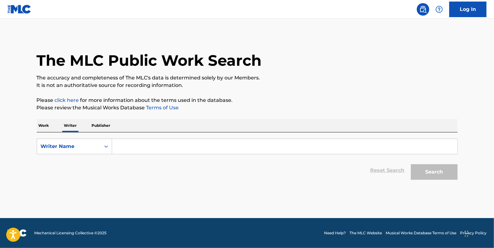
paste input "#FREEMYHOODFUKYOHOOD"
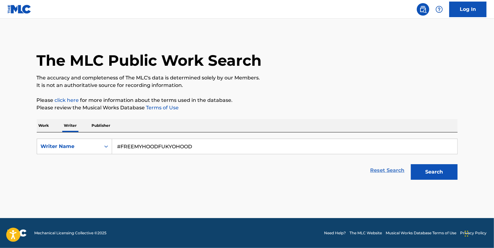
type input "#FREEMYHOODFUKYOHOOD"
click at [389, 168] on link "Reset Search" at bounding box center [387, 170] width 40 height 14
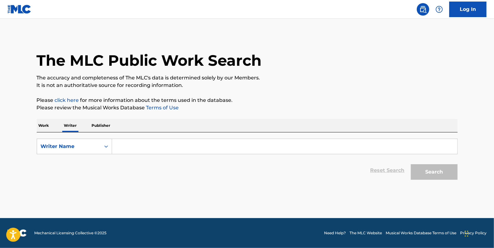
click at [48, 124] on p "Work" at bounding box center [44, 125] width 14 height 13
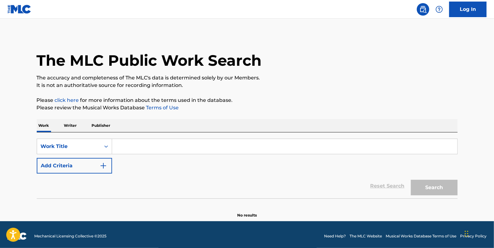
paste input "#FREEMYHOODFUKYOHOOD"
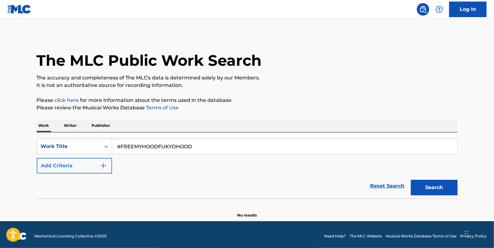
type input "#FREEMYHOODFUKYOHOOD"
click at [83, 164] on button "Add Criteria" at bounding box center [74, 166] width 75 height 16
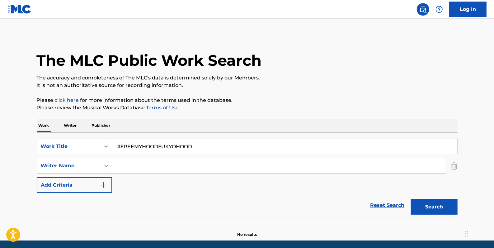
click at [128, 167] on input "Search Form" at bounding box center [279, 165] width 334 height 15
type input "[PERSON_NAME]"
click at [443, 208] on button "Search" at bounding box center [434, 207] width 47 height 16
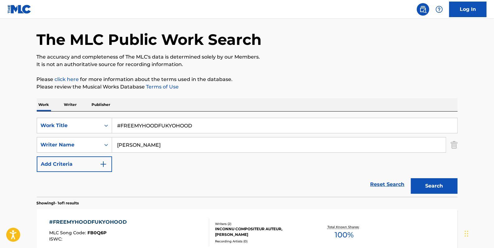
scroll to position [85, 0]
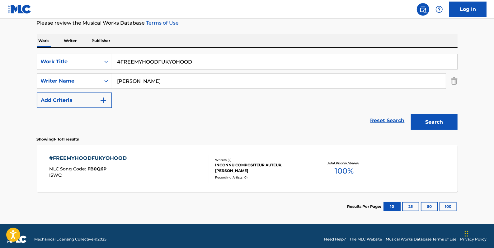
click at [388, 118] on link "Reset Search" at bounding box center [387, 121] width 40 height 14
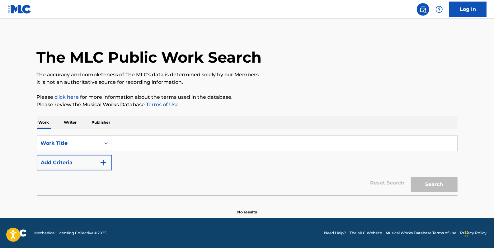
scroll to position [0, 0]
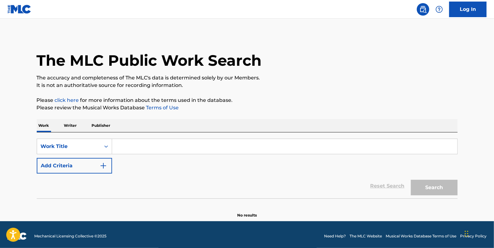
paste input "BEFORE"
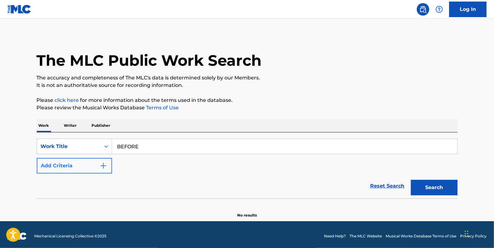
type input "BEFORE"
click at [87, 164] on button "Add Criteria" at bounding box center [74, 166] width 75 height 16
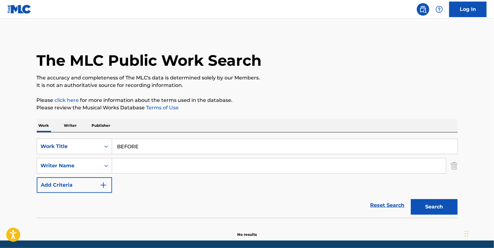
drag, startPoint x: 128, startPoint y: 165, endPoint x: 142, endPoint y: 167, distance: 13.8
click at [128, 165] on input "Search Form" at bounding box center [279, 165] width 334 height 15
paste input "Major [PERSON_NAME]"
type input "Major [PERSON_NAME]"
drag, startPoint x: 429, startPoint y: 205, endPoint x: 425, endPoint y: 201, distance: 5.5
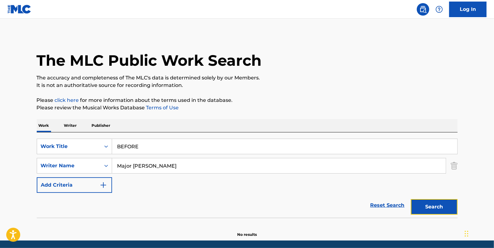
click at [429, 205] on button "Search" at bounding box center [434, 207] width 47 height 16
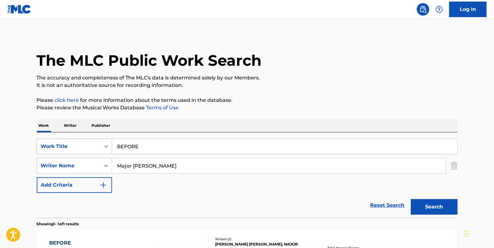
drag, startPoint x: 152, startPoint y: 146, endPoint x: 107, endPoint y: 142, distance: 44.7
click at [107, 142] on div "SearchWithCriteria8d72ac01-2371-49d0-a4c8-fb42d6120e9e Work Title BEFORE" at bounding box center [247, 147] width 421 height 16
type input "MAGIC SHOW"
drag, startPoint x: 149, startPoint y: 166, endPoint x: 115, endPoint y: 166, distance: 34.6
click at [115, 166] on input "Major [PERSON_NAME]" at bounding box center [279, 165] width 334 height 15
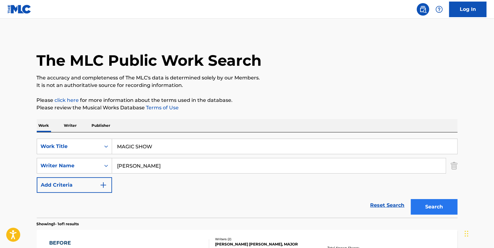
type input "[PERSON_NAME]"
click at [433, 206] on button "Search" at bounding box center [434, 207] width 47 height 16
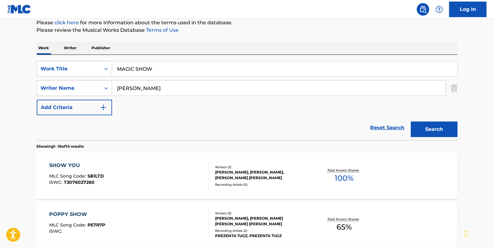
scroll to position [85, 0]
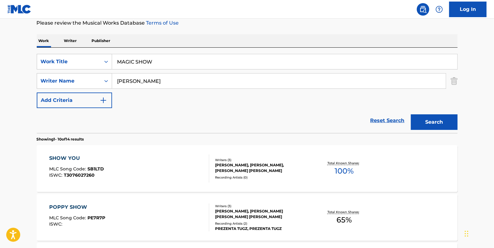
drag, startPoint x: 389, startPoint y: 120, endPoint x: 319, endPoint y: 115, distance: 70.2
click at [389, 120] on link "Reset Search" at bounding box center [387, 121] width 40 height 14
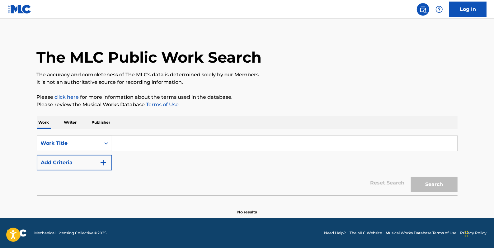
scroll to position [0, 0]
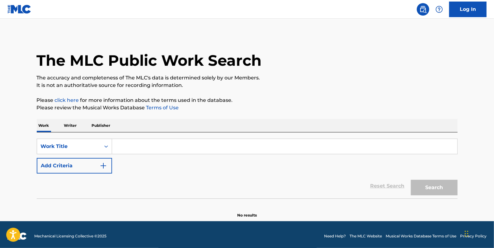
paste input "BNB"
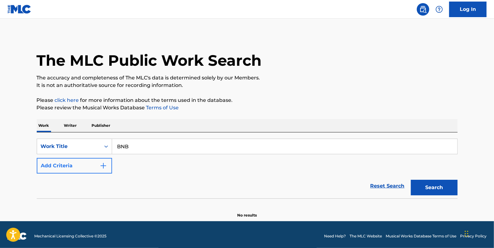
type input "BNB"
click at [86, 164] on button "Add Criteria" at bounding box center [74, 166] width 75 height 16
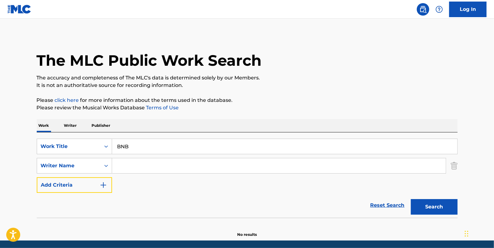
scroll to position [22, 0]
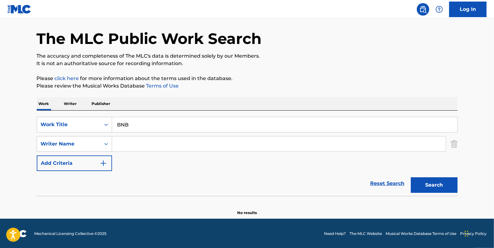
paste input "Kap Chefcookitup;"
type input "Kap Chefcookitup"
click at [439, 185] on button "Search" at bounding box center [434, 185] width 47 height 16
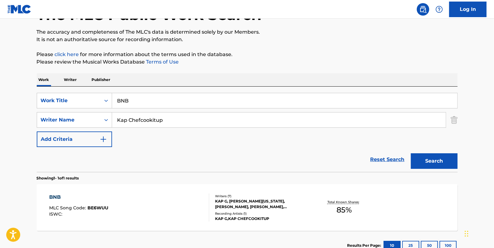
scroll to position [78, 0]
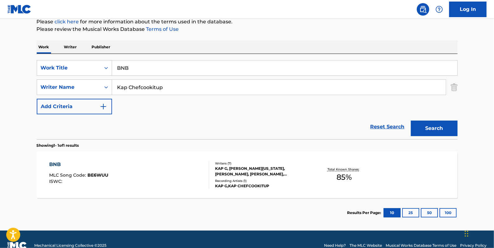
click at [380, 126] on link "Reset Search" at bounding box center [387, 127] width 40 height 14
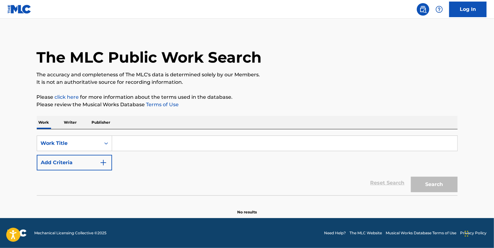
scroll to position [0, 0]
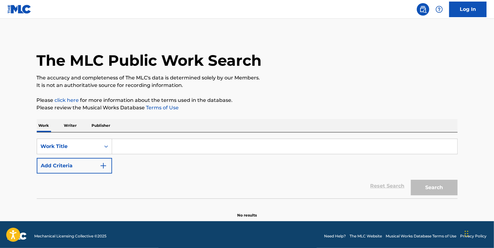
paste input "UNO DOS TRES"
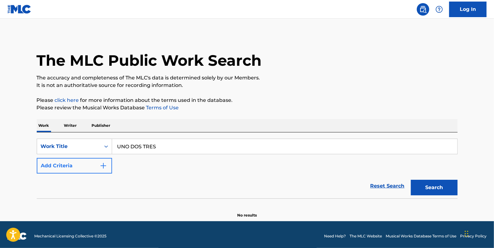
type input "UNO DOS TRES"
click at [82, 167] on button "Add Criteria" at bounding box center [74, 166] width 75 height 16
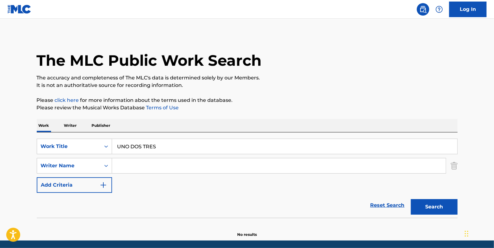
click at [124, 168] on input "Search Form" at bounding box center [279, 165] width 334 height 15
paste input "[PERSON_NAME]"
type input "[PERSON_NAME]"
click at [435, 209] on button "Search" at bounding box center [434, 207] width 47 height 16
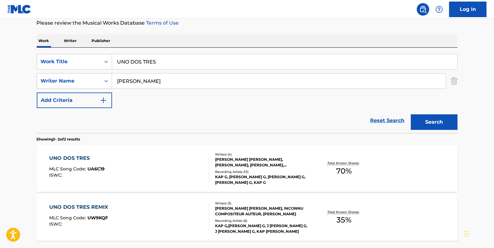
scroll to position [113, 0]
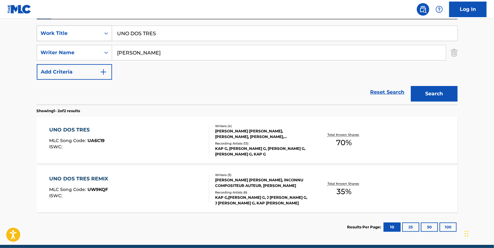
drag, startPoint x: 163, startPoint y: 34, endPoint x: 106, endPoint y: 31, distance: 57.0
click at [106, 31] on div "SearchWithCriteria8d72ac01-2371-49d0-a4c8-fb42d6120e9e Work Title UNO DOS TRES" at bounding box center [247, 34] width 421 height 16
paste input "BADDIES LOVE OYSTERS"
type input "BADDIES LOVE OYSTERS"
click at [430, 90] on button "Search" at bounding box center [434, 94] width 47 height 16
